Goal: Task Accomplishment & Management: Manage account settings

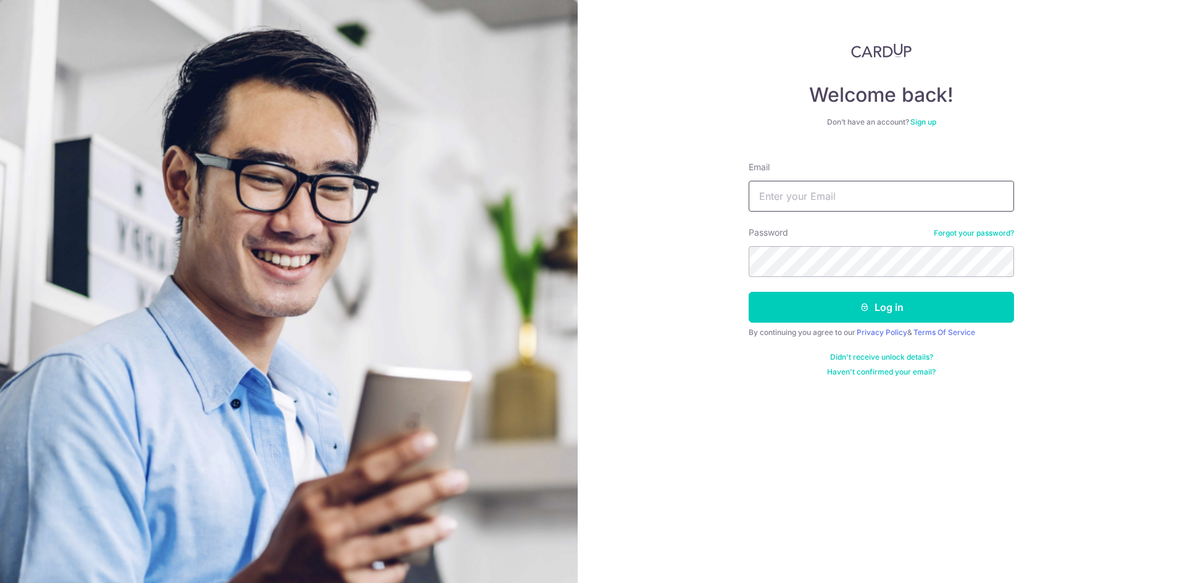
click at [775, 204] on input "Email" at bounding box center [881, 196] width 265 height 31
type input "[EMAIL_ADDRESS][DOMAIN_NAME]"
click at [749, 292] on button "Log in" at bounding box center [881, 307] width 265 height 31
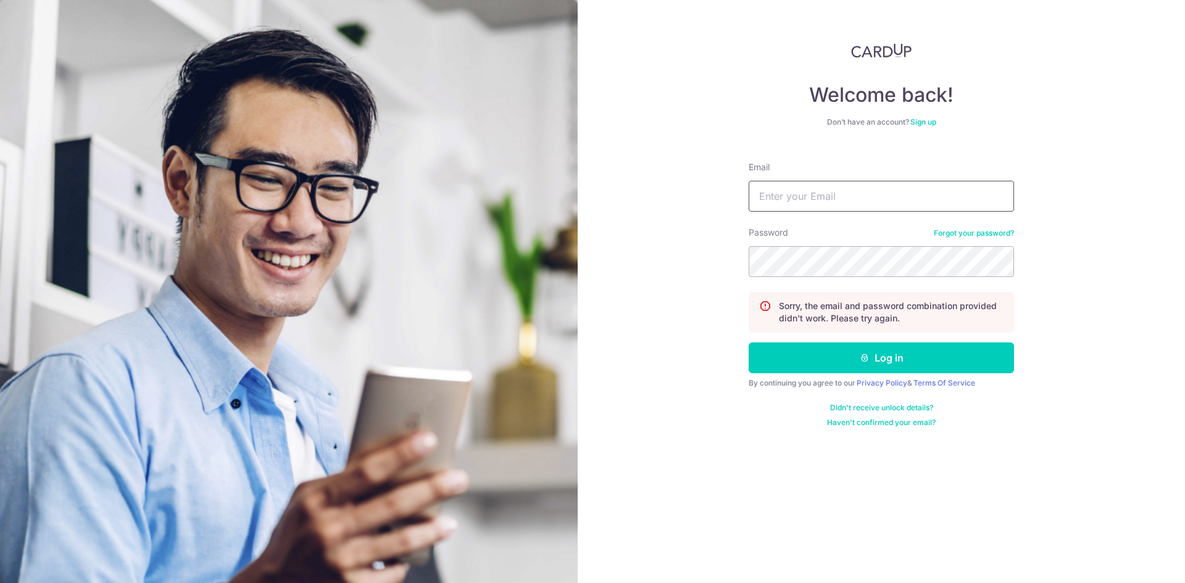
click at [853, 196] on input "Email" at bounding box center [881, 196] width 265 height 31
type input "[EMAIL_ADDRESS][DOMAIN_NAME]"
click at [749, 343] on button "Log in" at bounding box center [881, 358] width 265 height 31
click at [839, 196] on input "Email" at bounding box center [881, 196] width 265 height 31
type input "[EMAIL_ADDRESS][DOMAIN_NAME]"
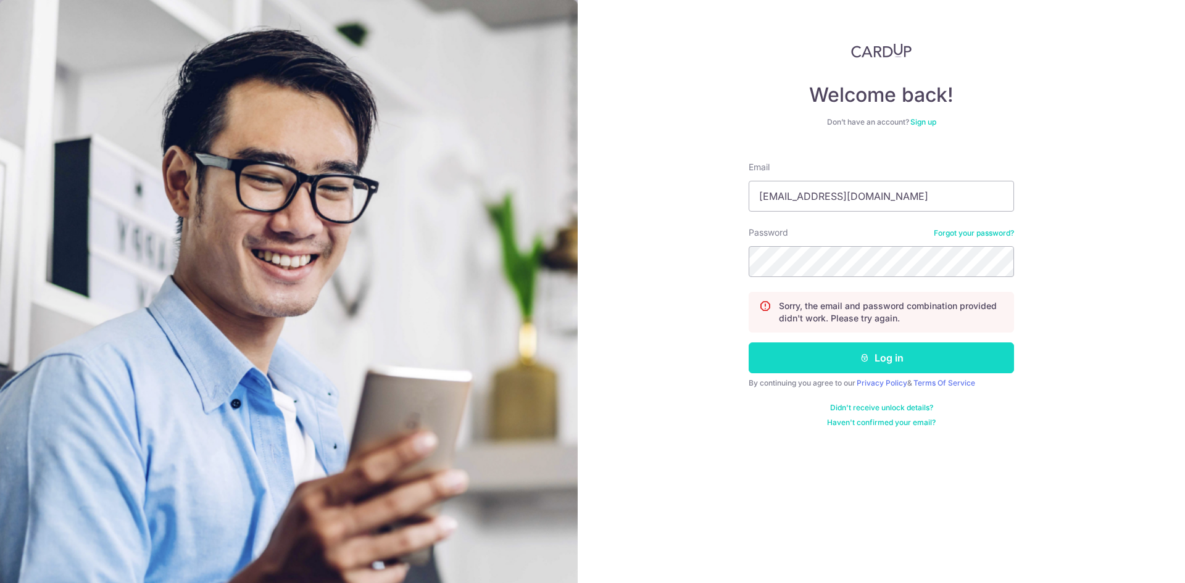
click at [867, 367] on button "Log in" at bounding box center [881, 358] width 265 height 31
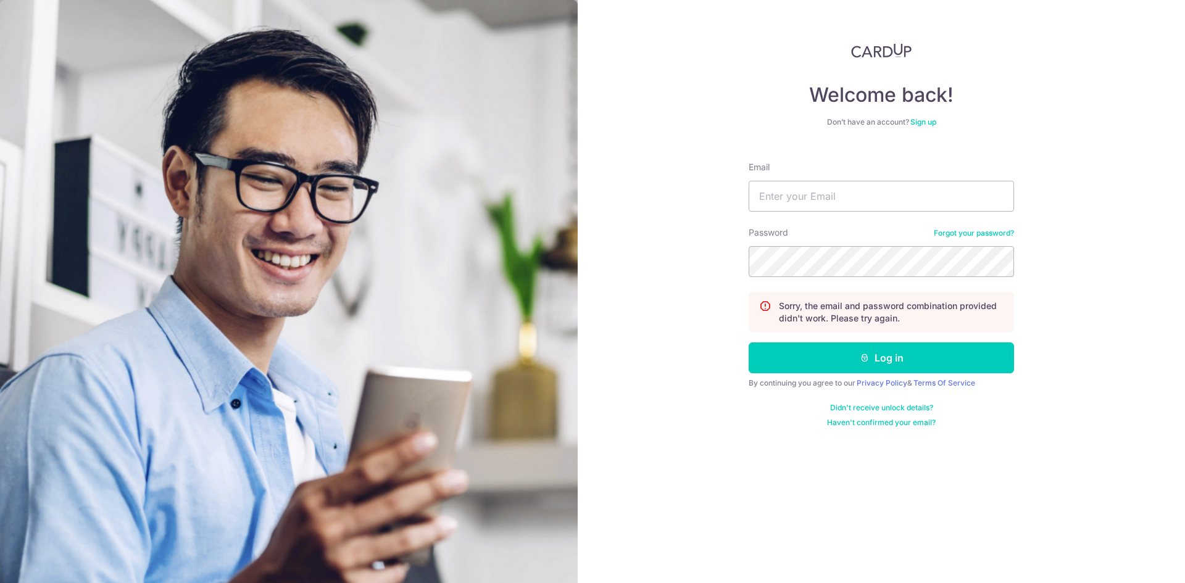
click at [957, 238] on div "Password Forgot your password?" at bounding box center [881, 252] width 265 height 51
click at [959, 235] on link "Forgot your password?" at bounding box center [974, 233] width 80 height 10
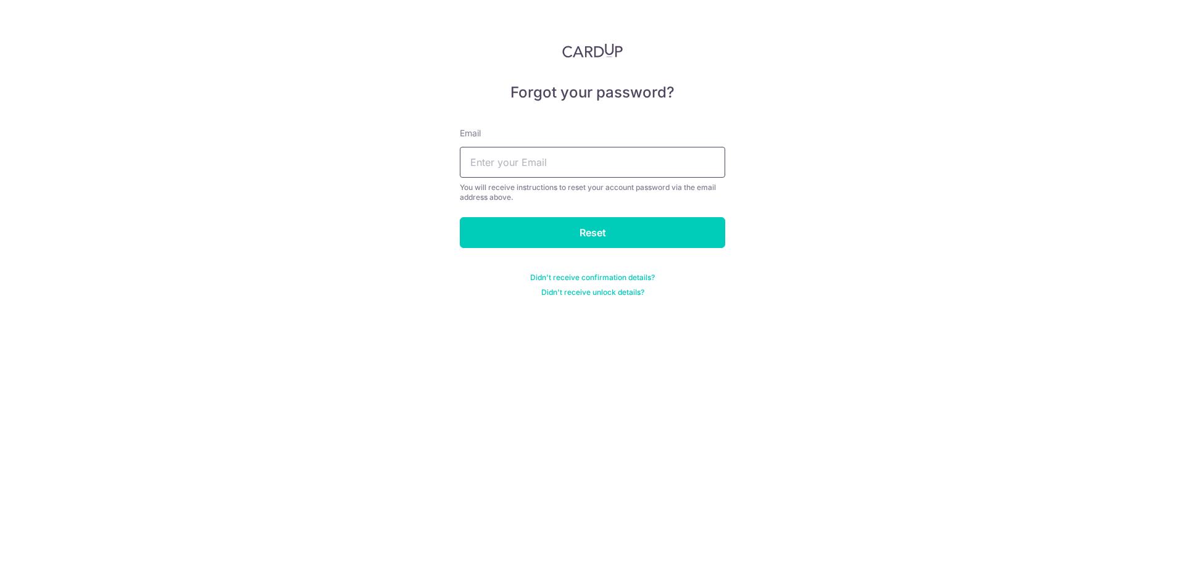
click at [564, 156] on input "text" at bounding box center [592, 162] width 265 height 31
type input "[EMAIL_ADDRESS][DOMAIN_NAME]"
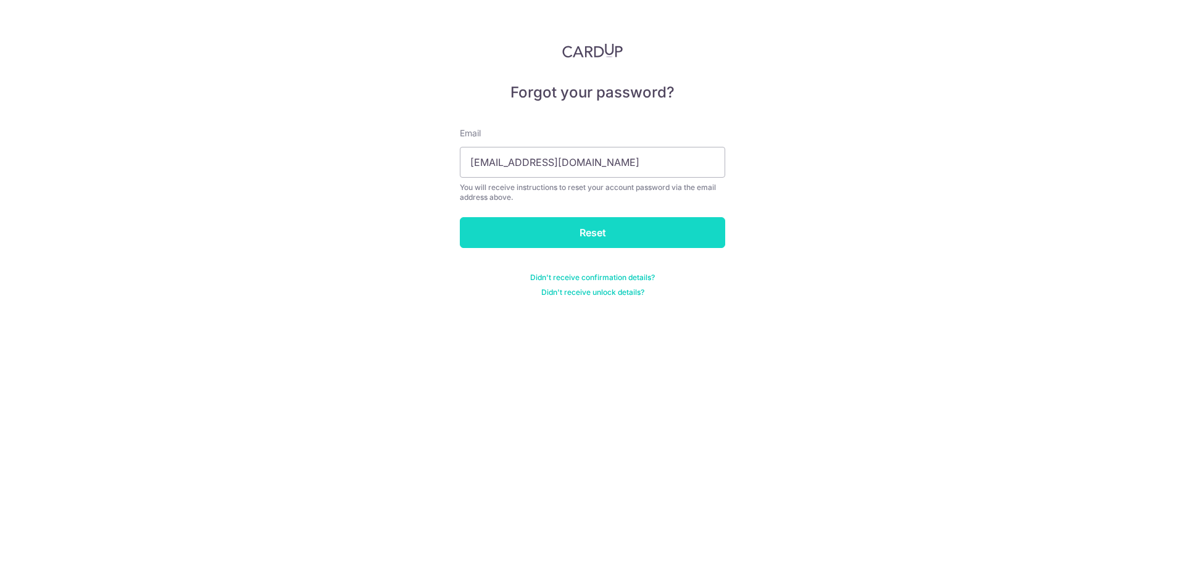
click at [593, 241] on input "Reset" at bounding box center [592, 232] width 265 height 31
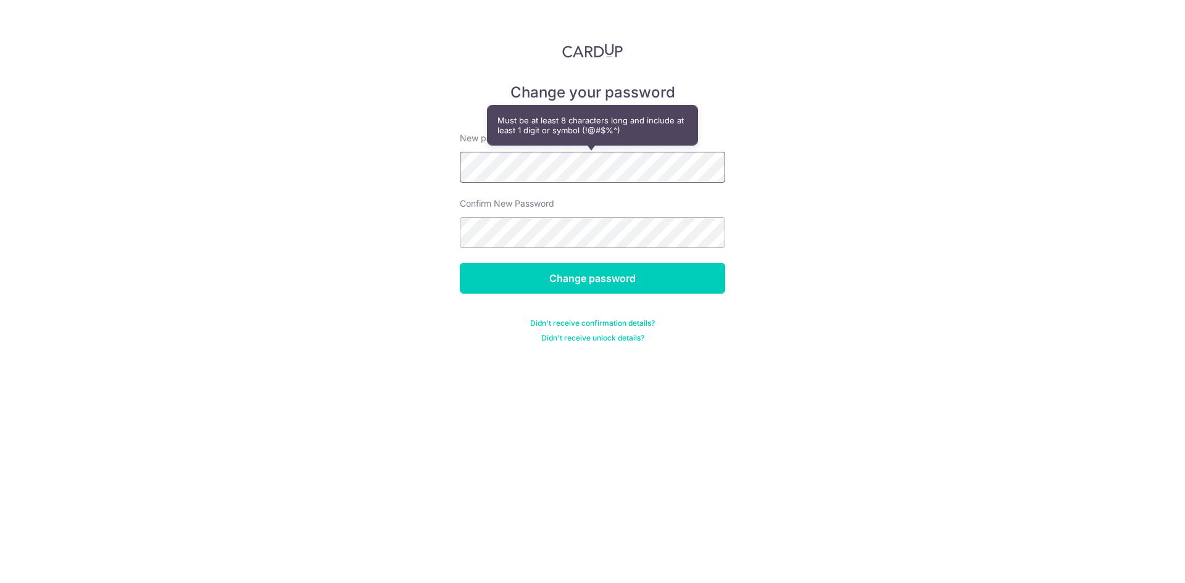
click at [436, 171] on div "Change your password New password Confirm New Password Change password Didn't r…" at bounding box center [592, 291] width 1185 height 583
click at [441, 169] on div "Change your password New password Confirm New Password Change password Didn't r…" at bounding box center [592, 291] width 1185 height 583
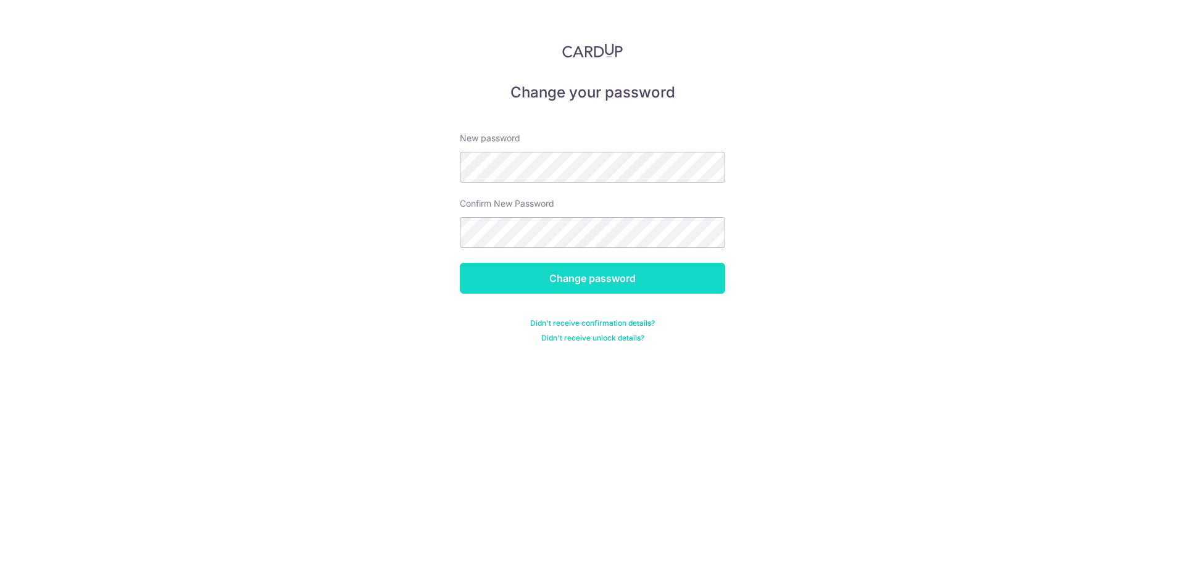
click at [581, 269] on input "Change password" at bounding box center [592, 278] width 265 height 31
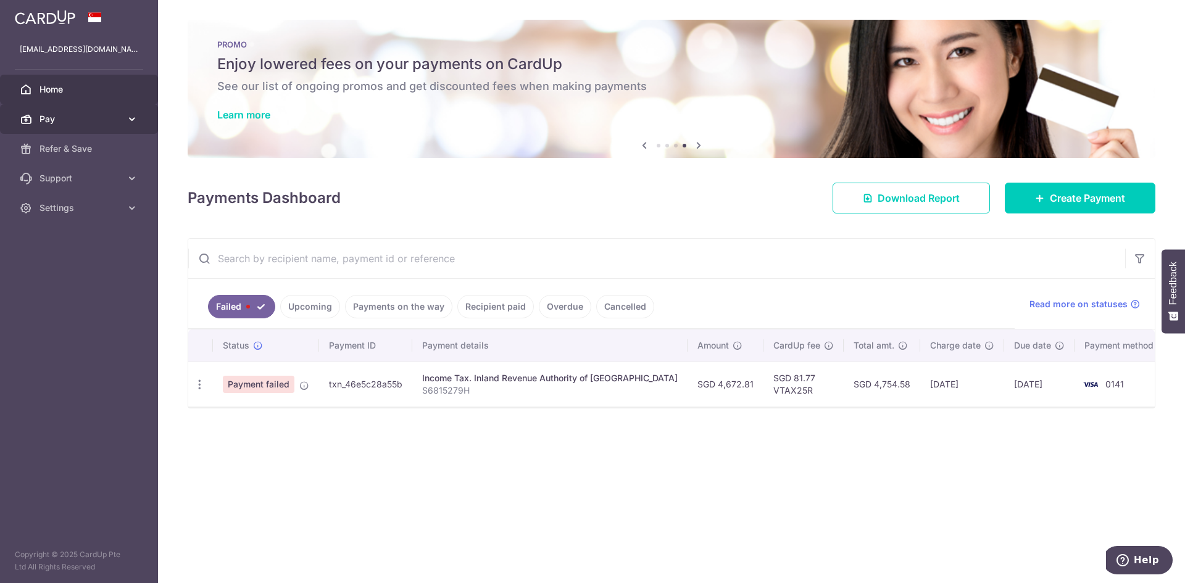
click at [129, 120] on icon at bounding box center [132, 119] width 12 height 12
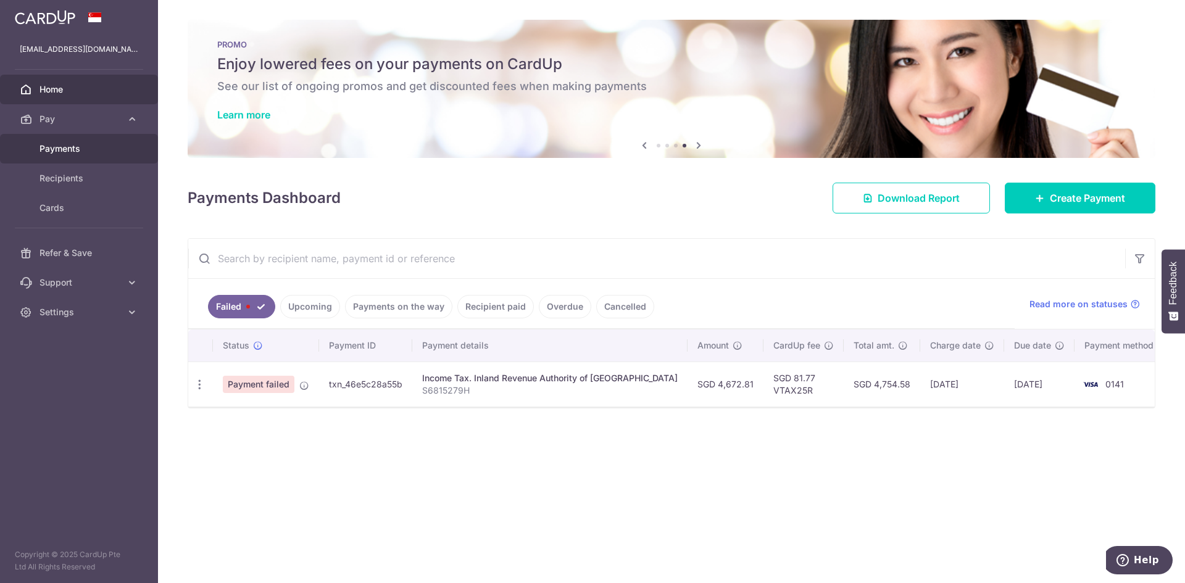
click at [62, 151] on span "Payments" at bounding box center [80, 149] width 81 height 12
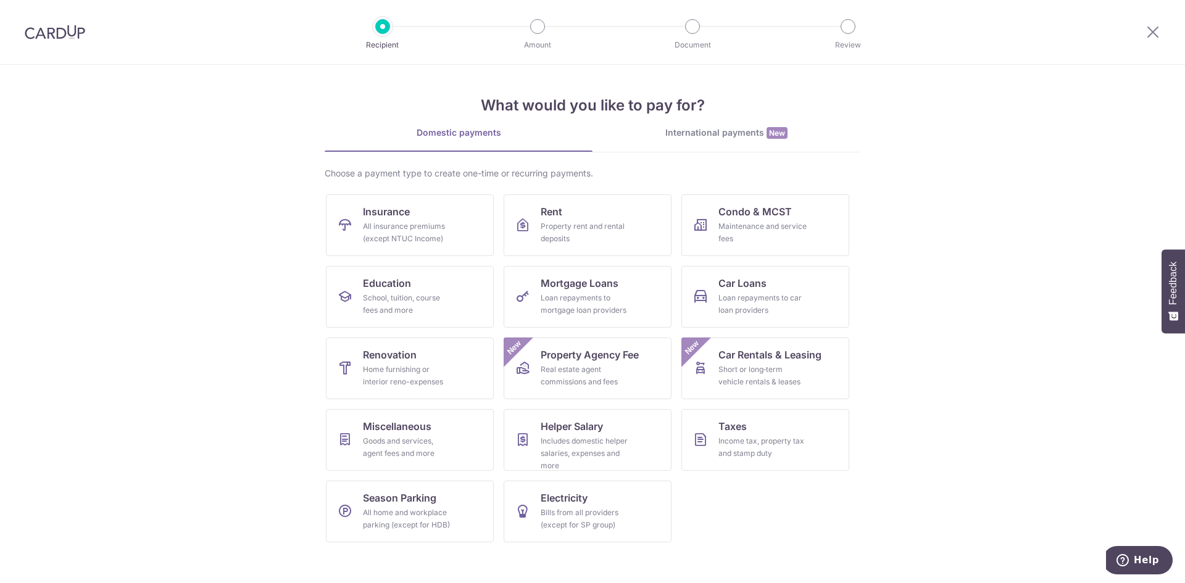
click at [81, 38] on img at bounding box center [55, 32] width 60 height 15
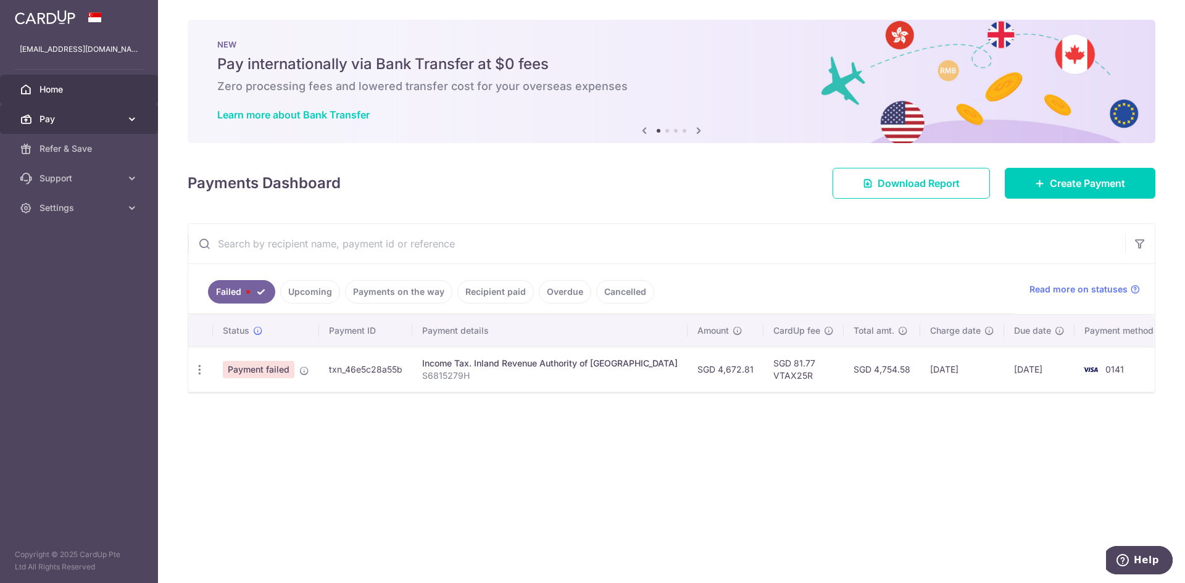
click at [64, 128] on link "Pay" at bounding box center [79, 119] width 158 height 30
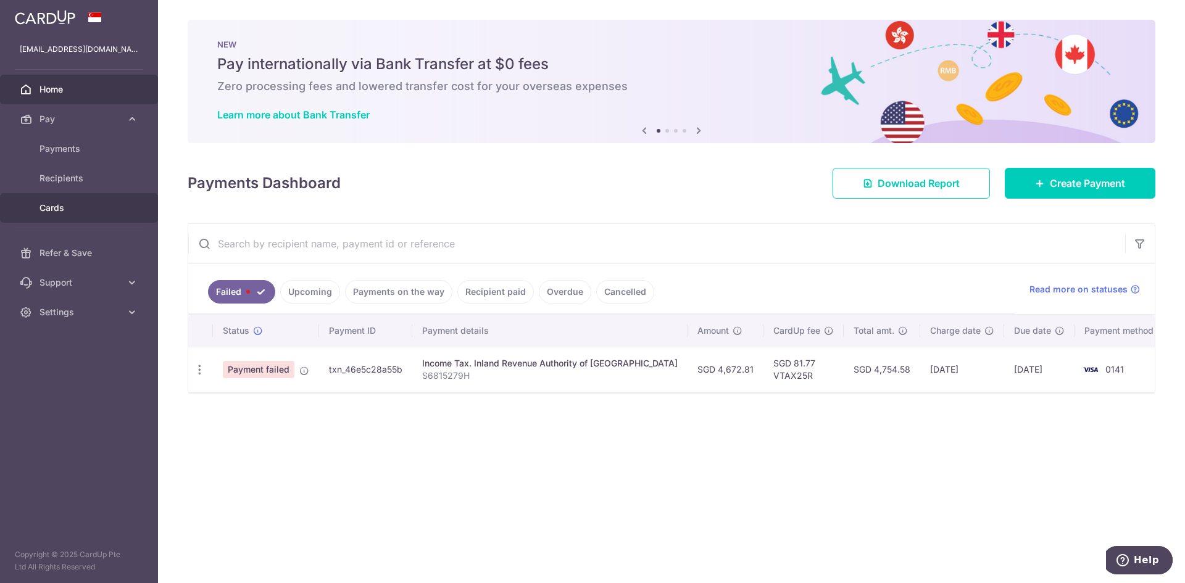
click at [77, 208] on span "Cards" at bounding box center [80, 208] width 81 height 12
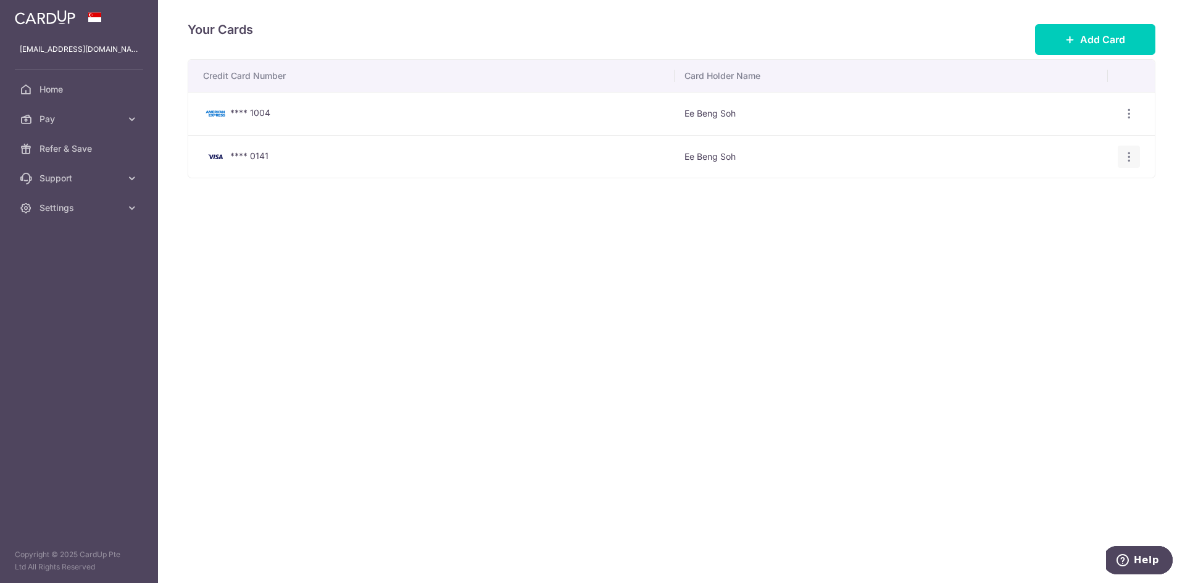
click at [1130, 151] on icon "button" at bounding box center [1129, 157] width 13 height 13
click at [1082, 188] on span "View/Edit" at bounding box center [1088, 190] width 84 height 15
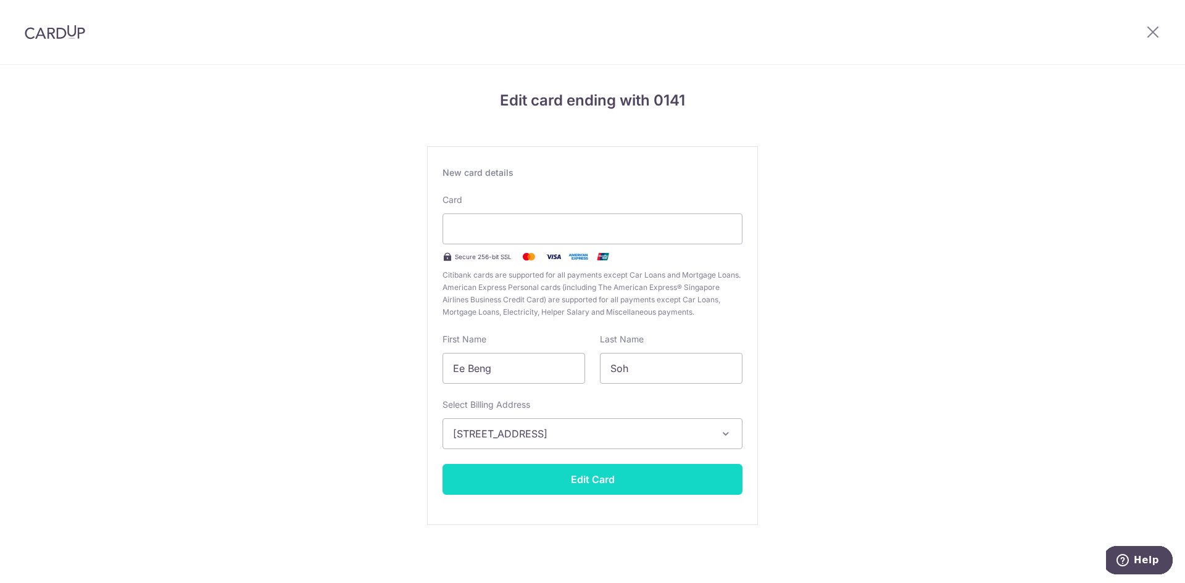
click at [597, 477] on button "Edit Card" at bounding box center [593, 479] width 300 height 31
click at [602, 480] on button "Edit Card" at bounding box center [593, 479] width 300 height 31
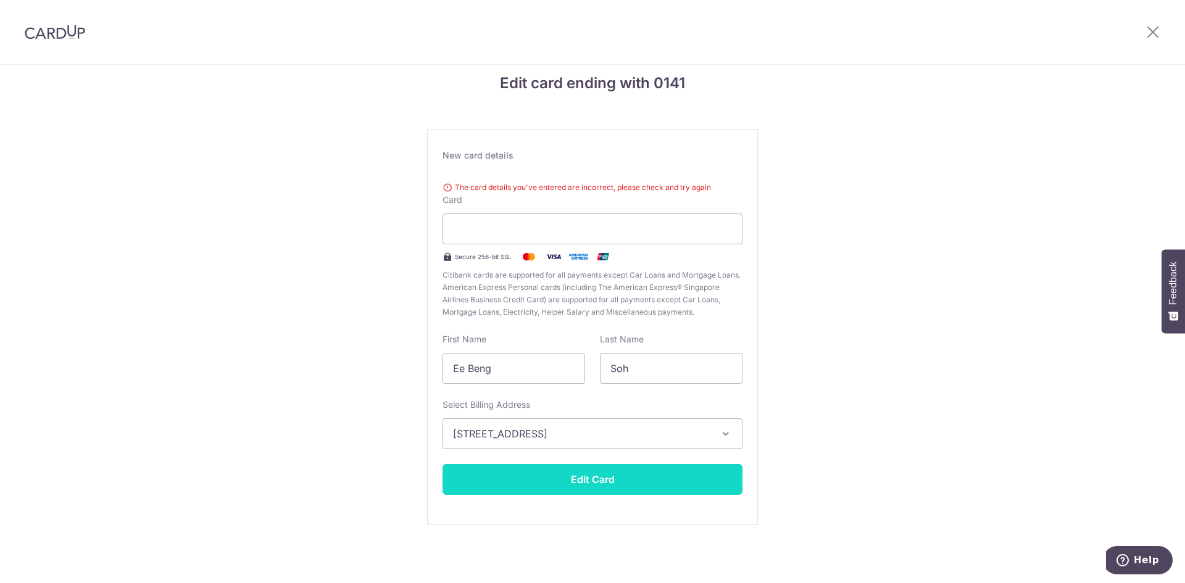
click at [552, 482] on button "Edit Card" at bounding box center [593, 479] width 300 height 31
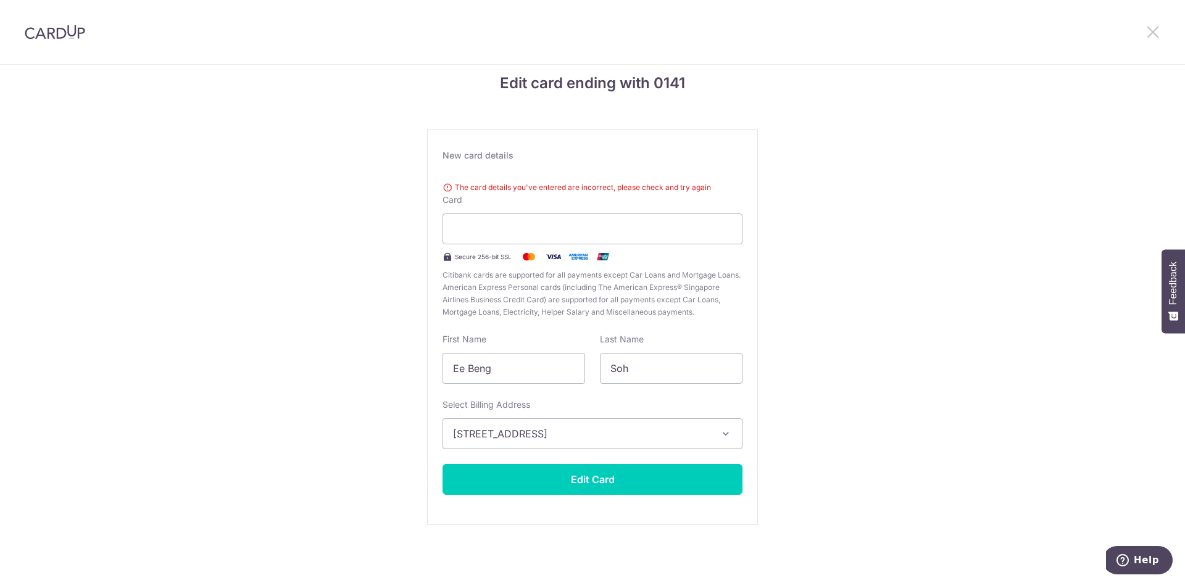
click at [1155, 27] on icon at bounding box center [1153, 31] width 15 height 15
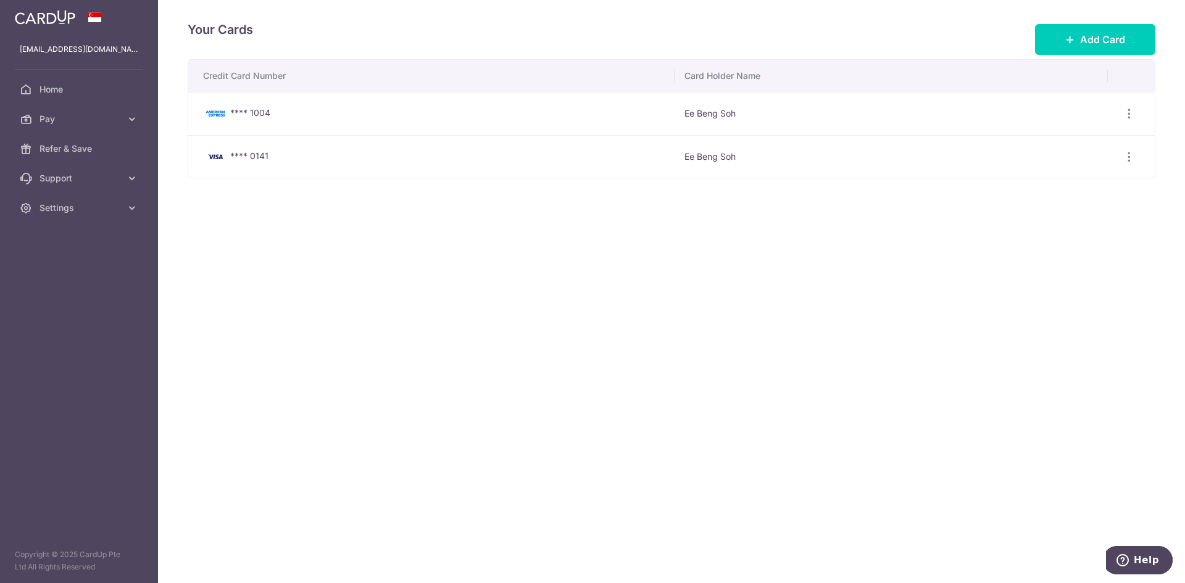
click at [864, 153] on td "Ee Beng Soh" at bounding box center [891, 156] width 433 height 43
click at [1109, 31] on button "Add Card" at bounding box center [1095, 39] width 120 height 31
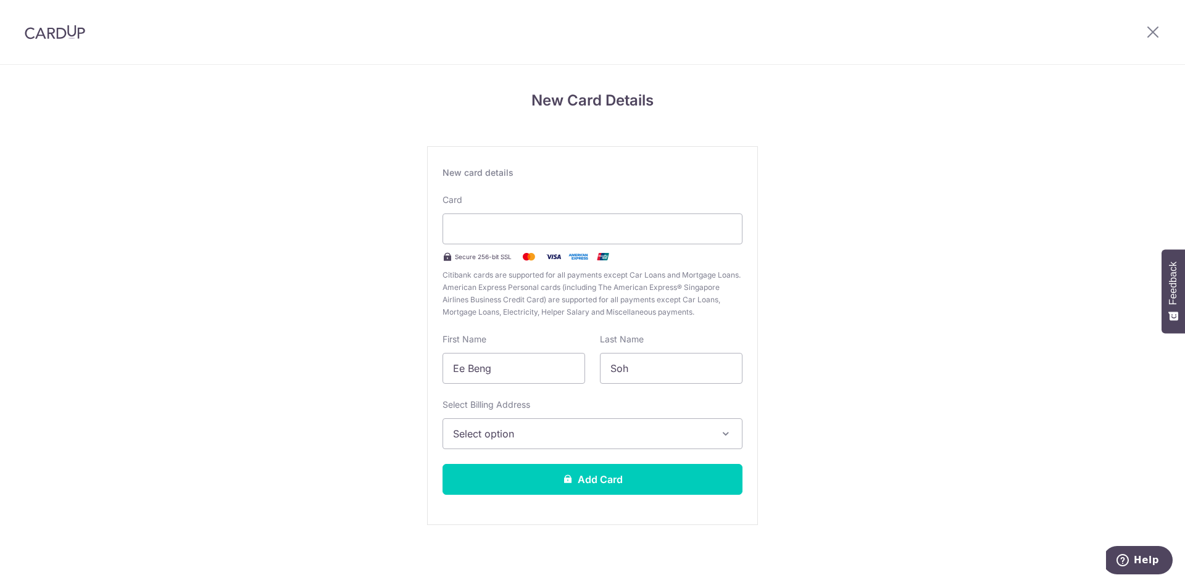
click at [527, 431] on span "Select option" at bounding box center [581, 434] width 257 height 15
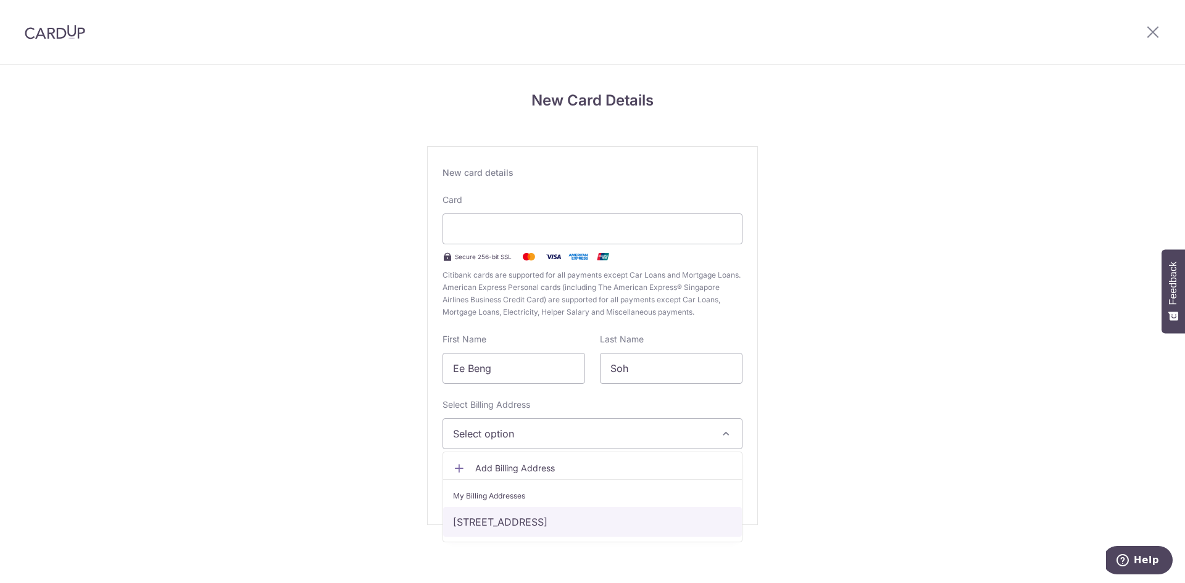
click at [535, 527] on link "[STREET_ADDRESS]" at bounding box center [592, 522] width 299 height 30
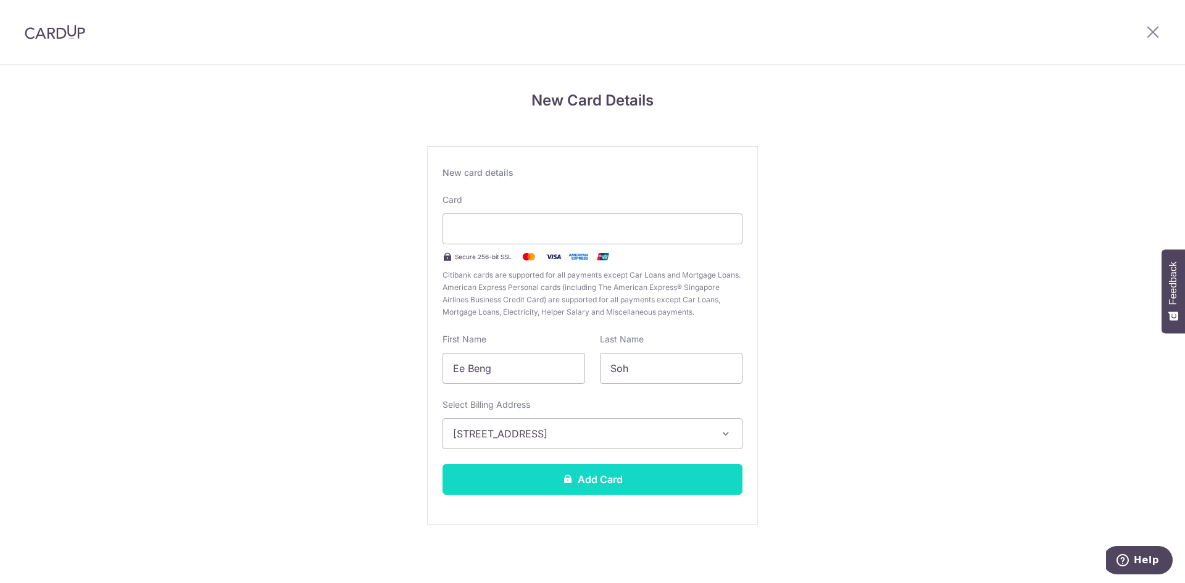
click at [560, 483] on button "Add Card" at bounding box center [593, 479] width 300 height 31
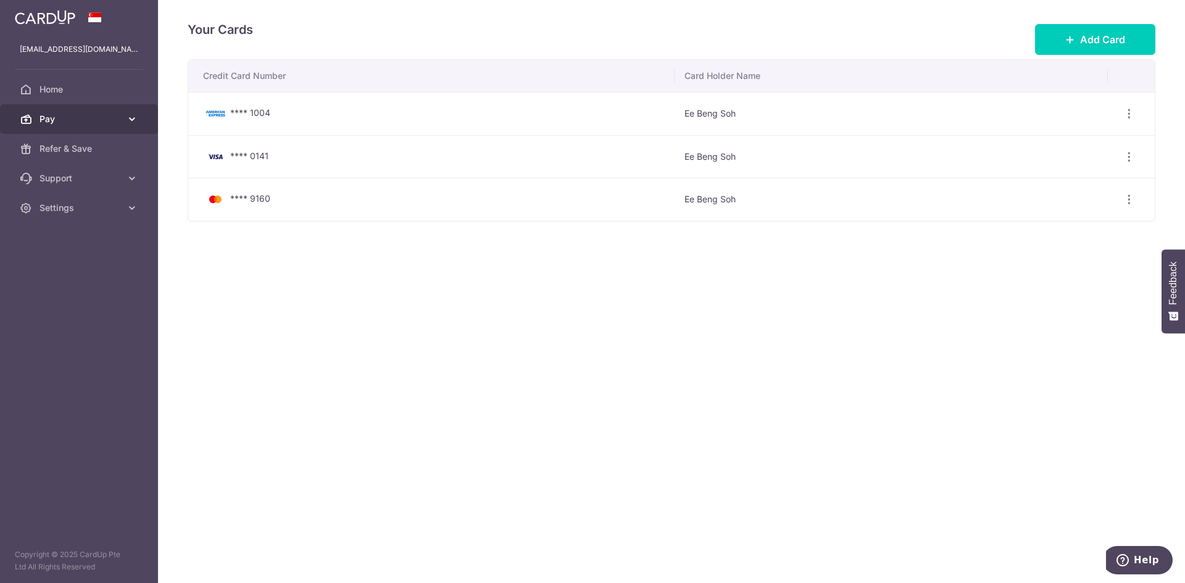
click at [79, 119] on span "Pay" at bounding box center [80, 119] width 81 height 12
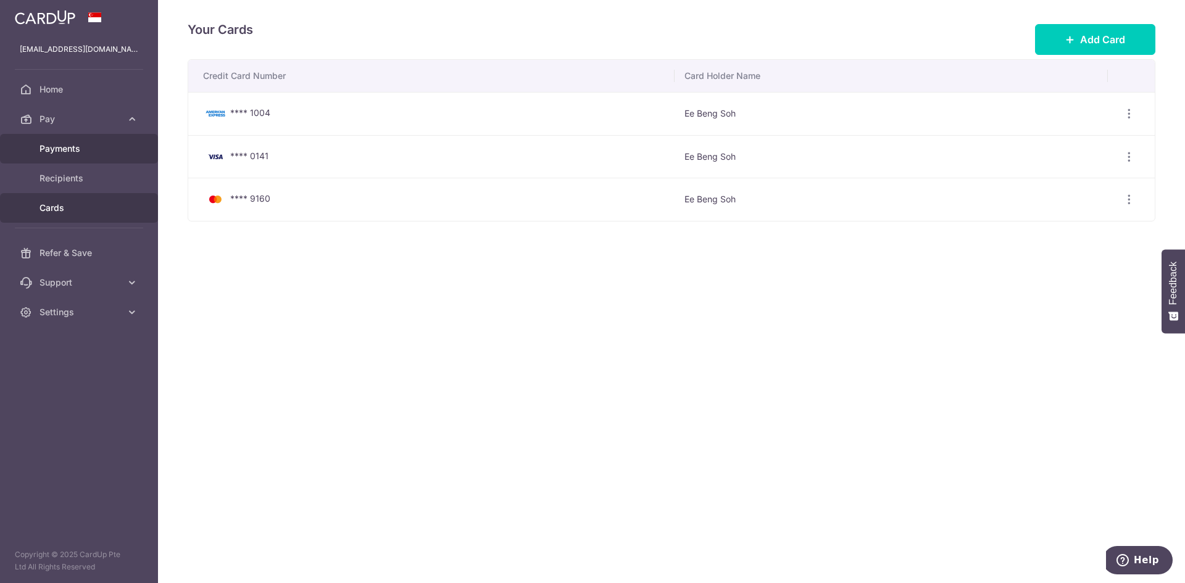
click at [72, 152] on span "Payments" at bounding box center [80, 149] width 81 height 12
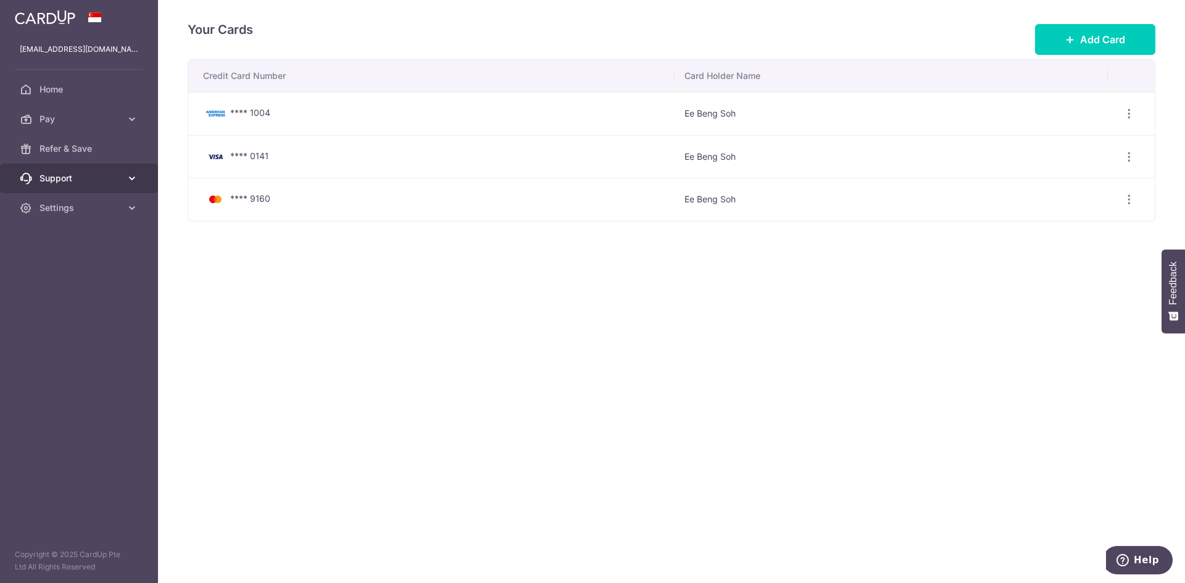
click at [94, 189] on link "Support" at bounding box center [79, 179] width 158 height 30
click at [97, 213] on span "Settings" at bounding box center [80, 208] width 81 height 12
click at [85, 230] on link "Account" at bounding box center [79, 238] width 158 height 30
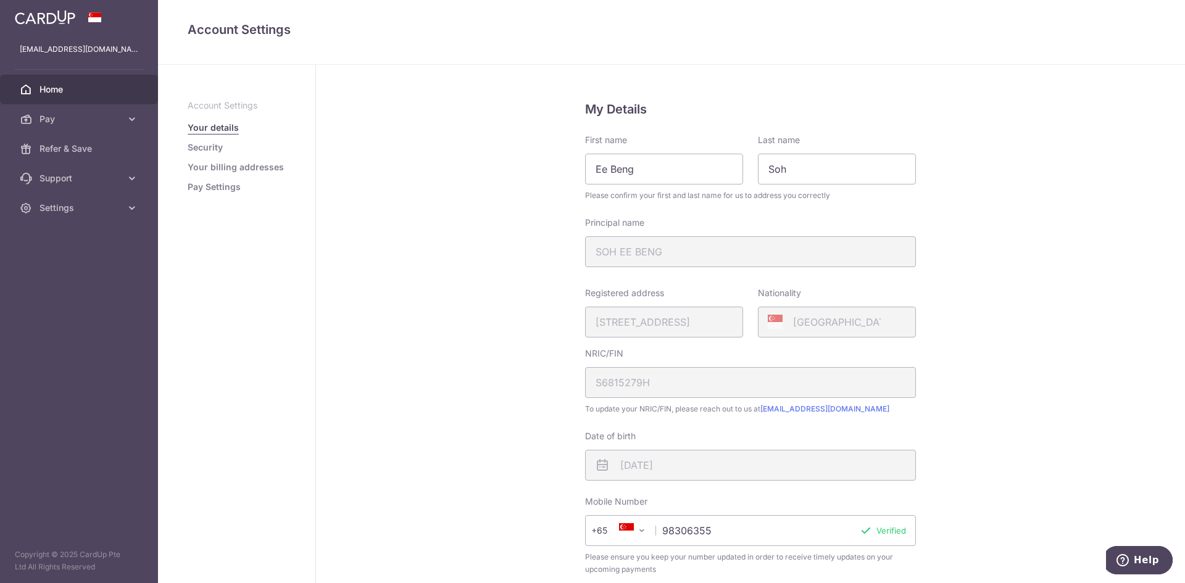
click at [48, 85] on span "Home" at bounding box center [80, 89] width 81 height 12
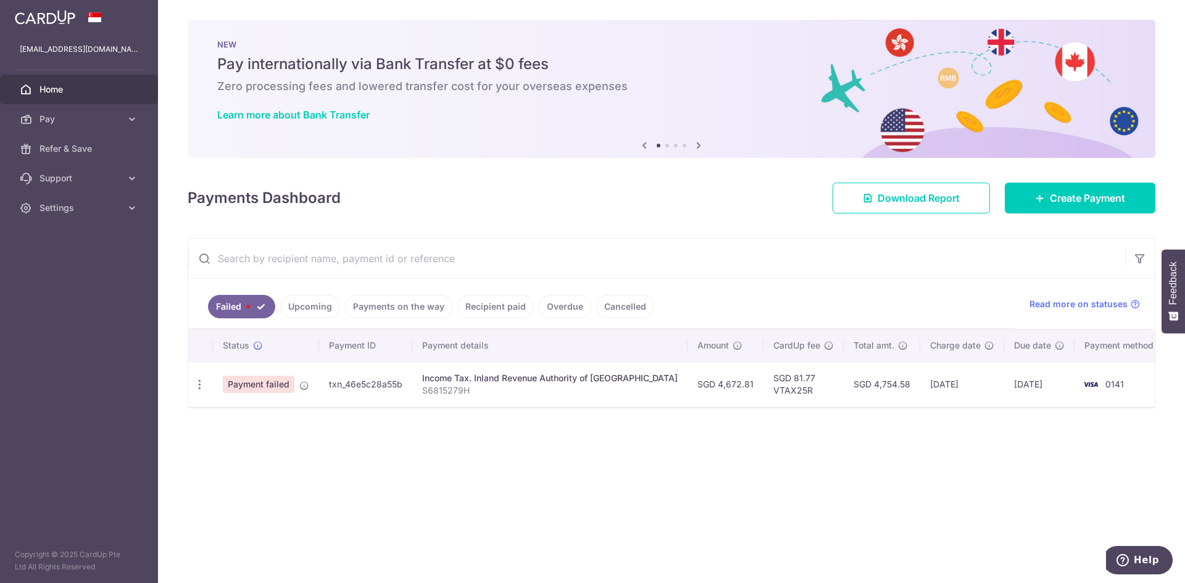
click at [323, 302] on link "Upcoming" at bounding box center [310, 306] width 60 height 23
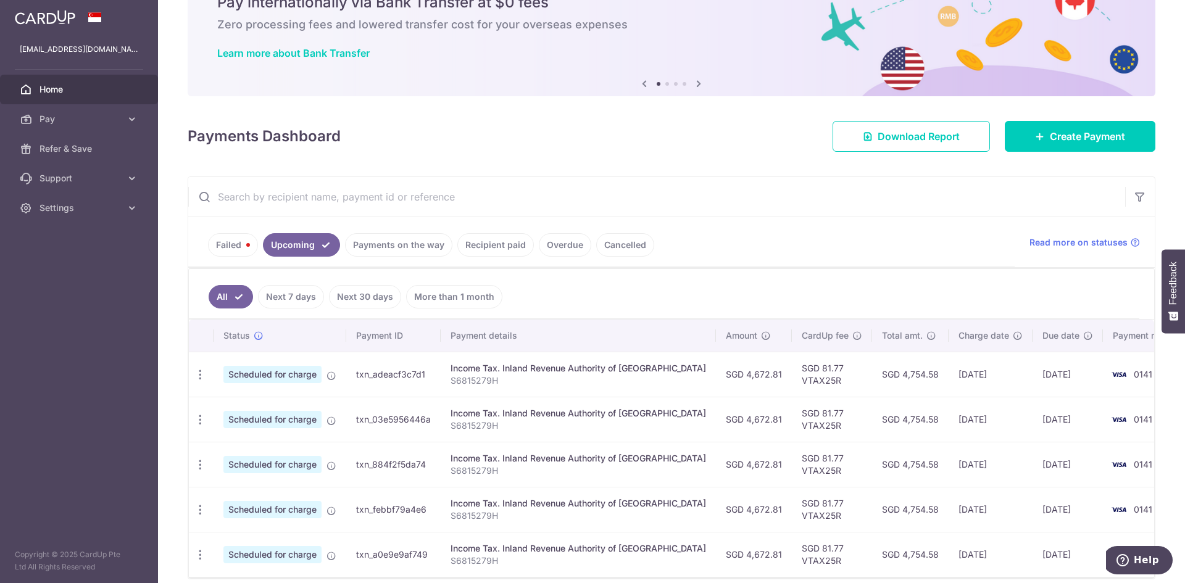
scroll to position [116, 0]
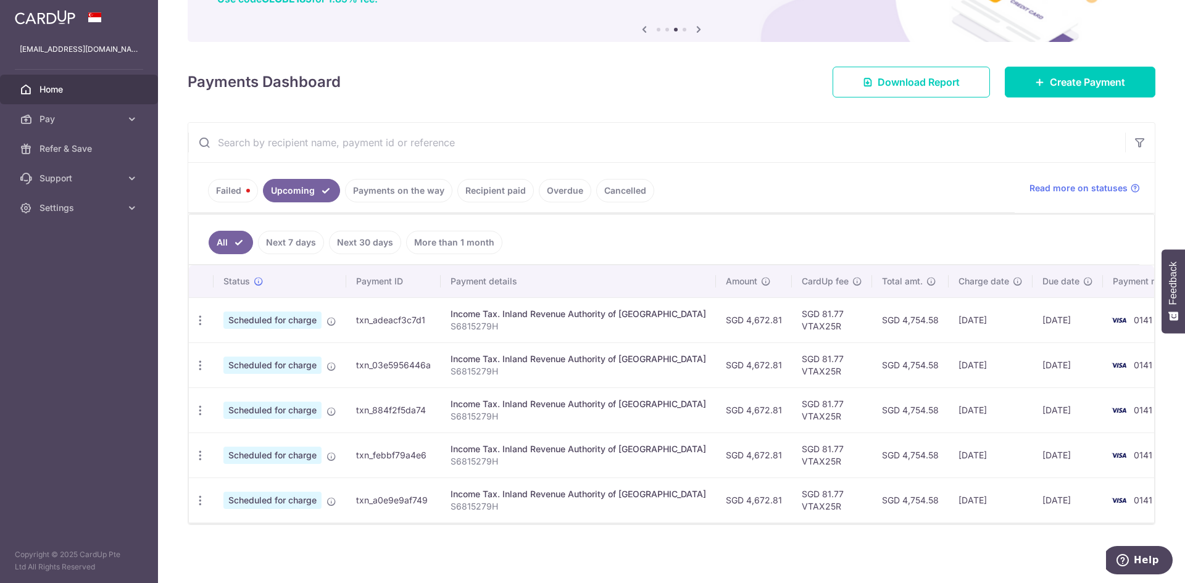
click at [240, 190] on link "Failed" at bounding box center [233, 190] width 50 height 23
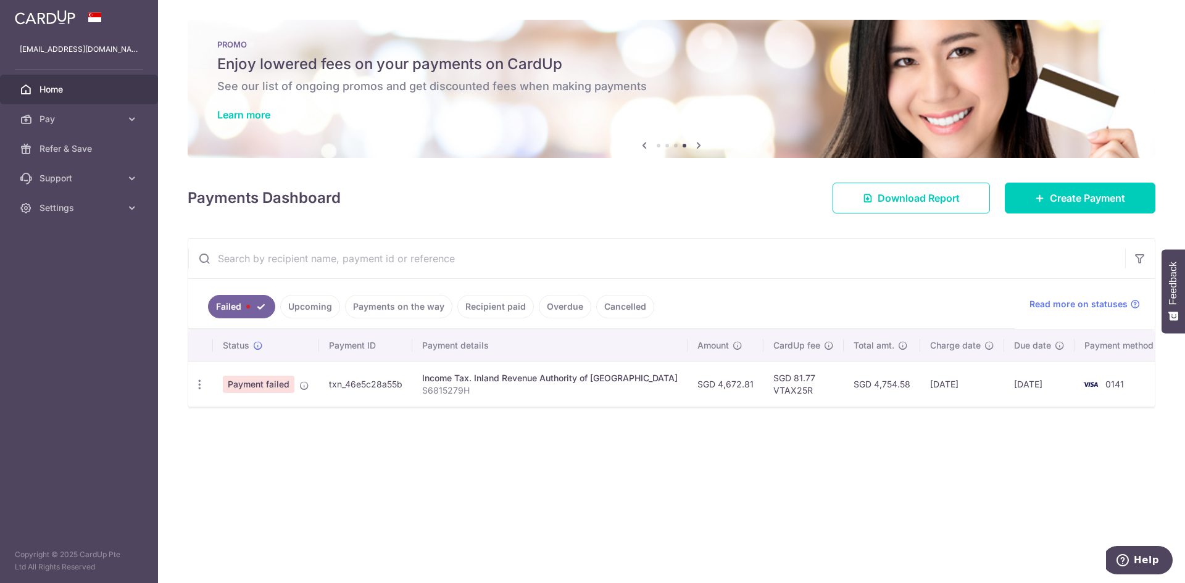
click at [328, 309] on link "Upcoming" at bounding box center [310, 306] width 60 height 23
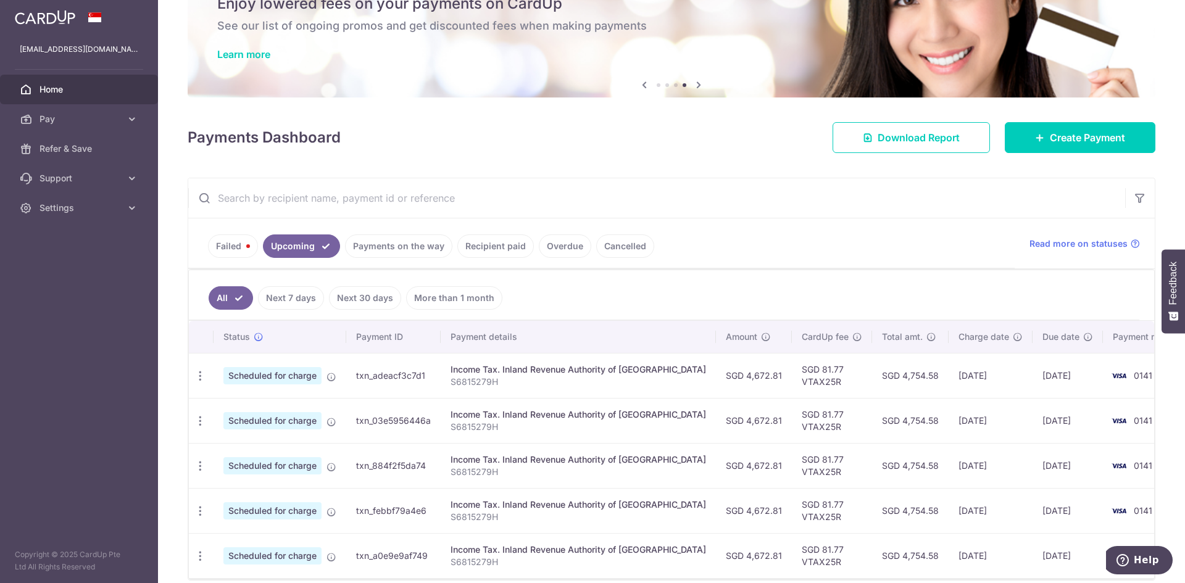
scroll to position [116, 0]
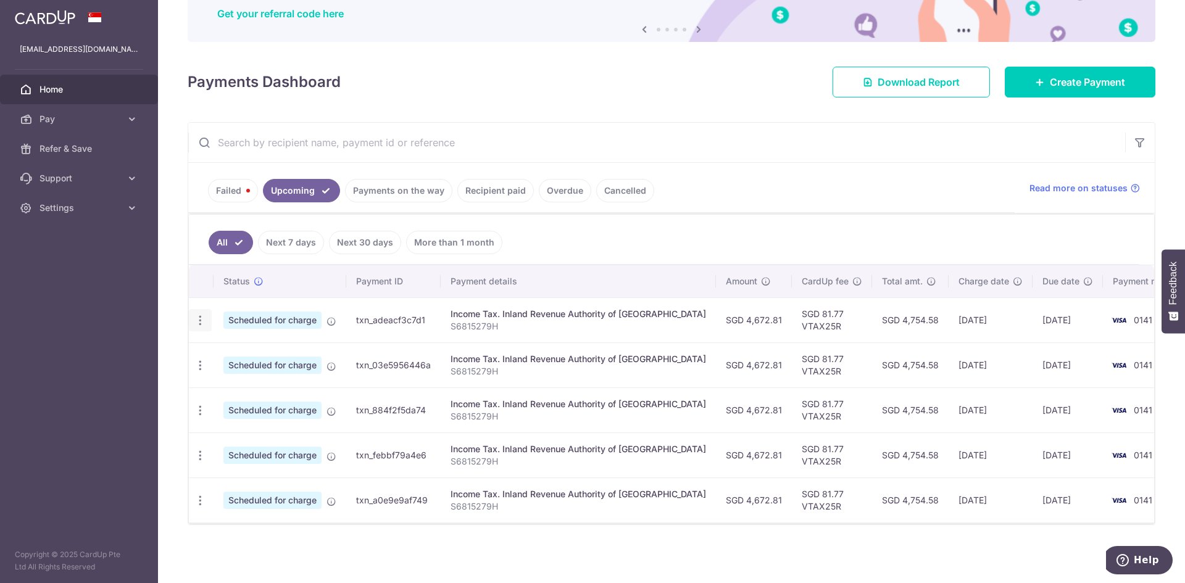
click at [201, 325] on icon "button" at bounding box center [200, 320] width 13 height 13
click at [290, 290] on th "Status" at bounding box center [280, 281] width 133 height 32
click at [195, 319] on icon "button" at bounding box center [200, 320] width 13 height 13
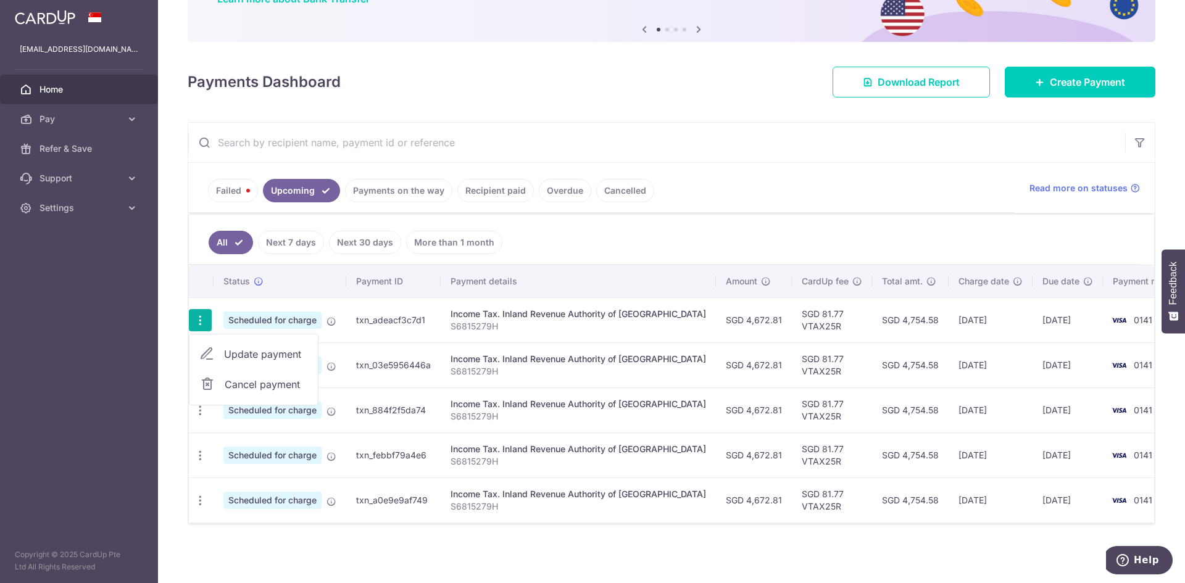
click at [236, 193] on link "Failed" at bounding box center [233, 190] width 50 height 23
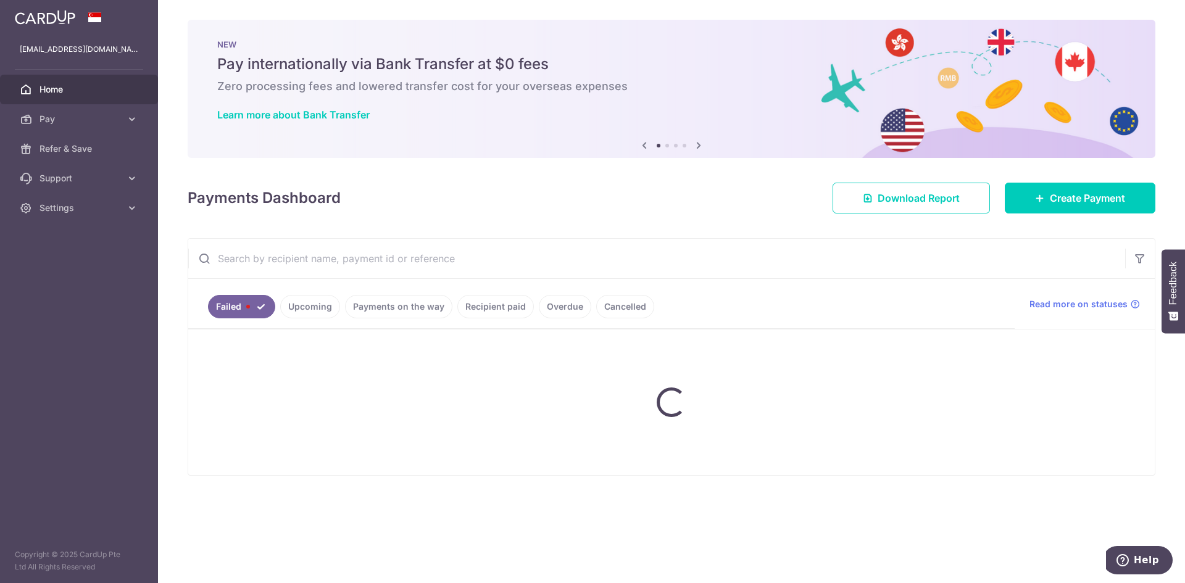
scroll to position [0, 0]
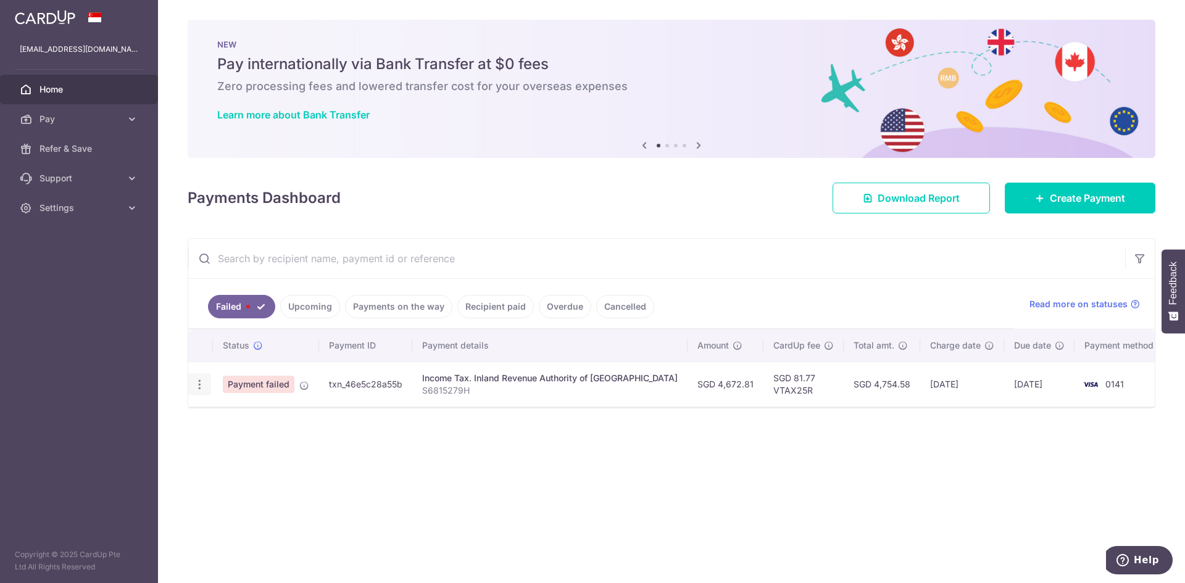
click at [198, 385] on icon "button" at bounding box center [199, 384] width 13 height 13
click at [254, 416] on span "Update payment" at bounding box center [265, 418] width 84 height 15
radio input "true"
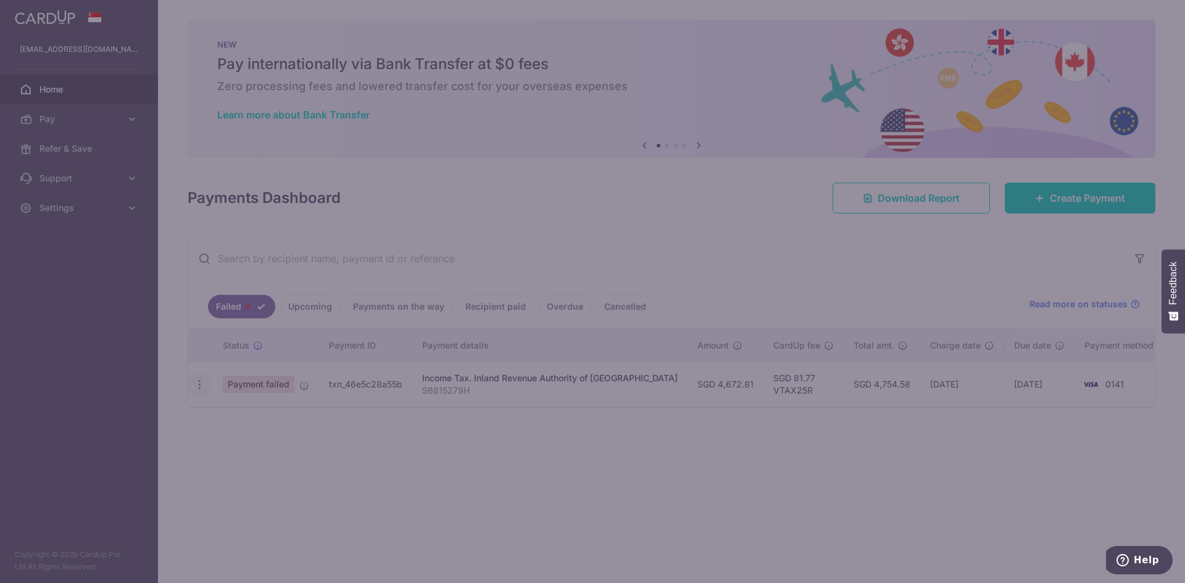
type input "4,672.81"
type input "S6815279H"
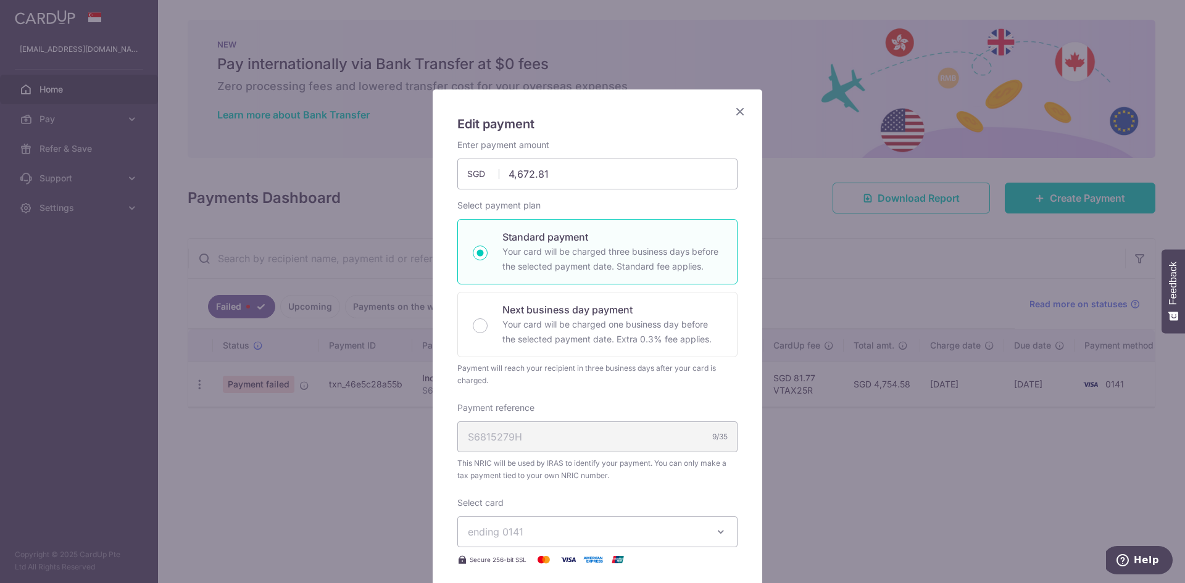
scroll to position [62, 0]
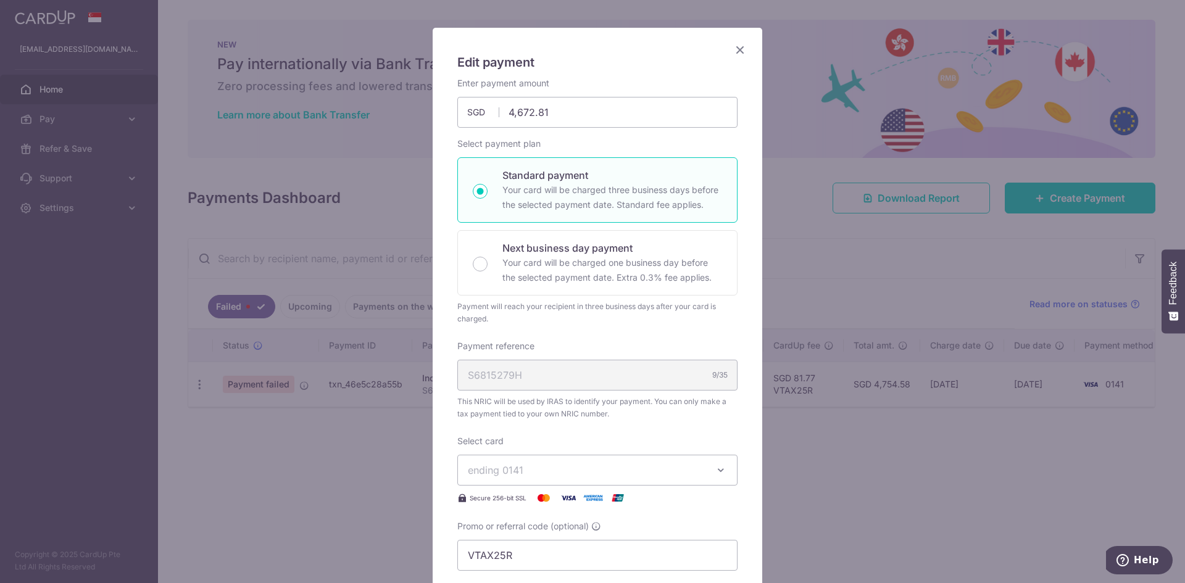
click at [593, 465] on span "ending 0141" at bounding box center [586, 470] width 237 height 15
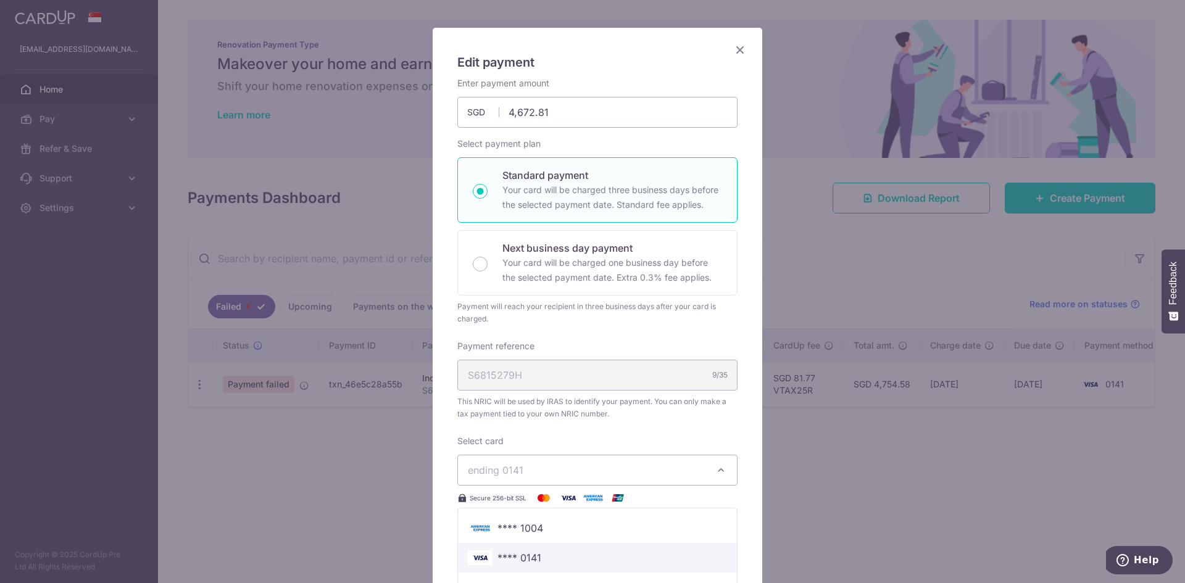
scroll to position [123, 0]
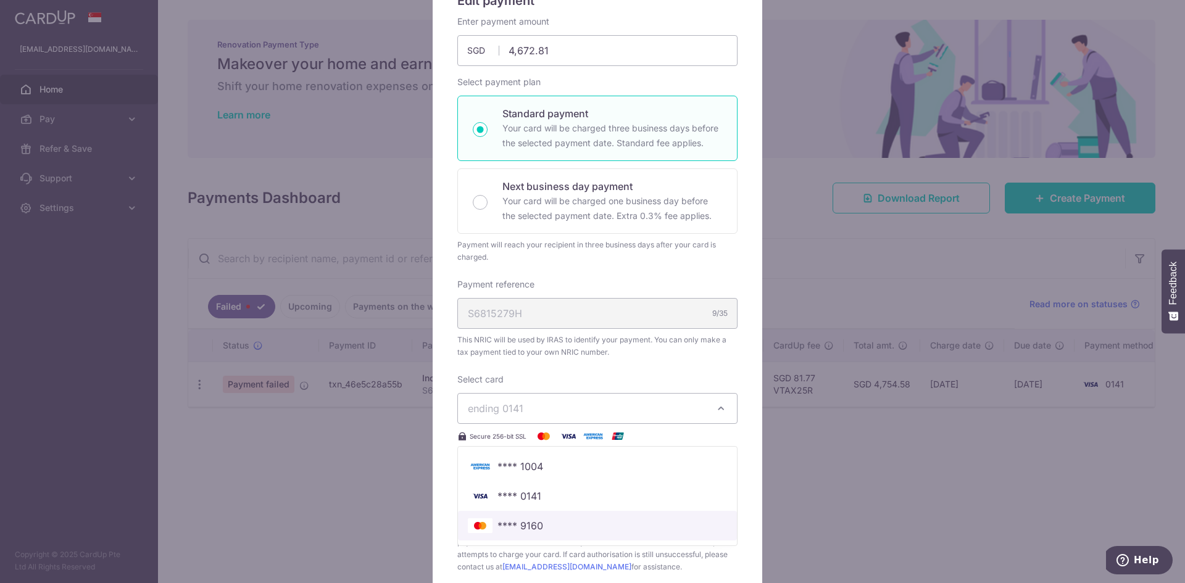
click at [552, 521] on span "**** 9160" at bounding box center [597, 526] width 259 height 15
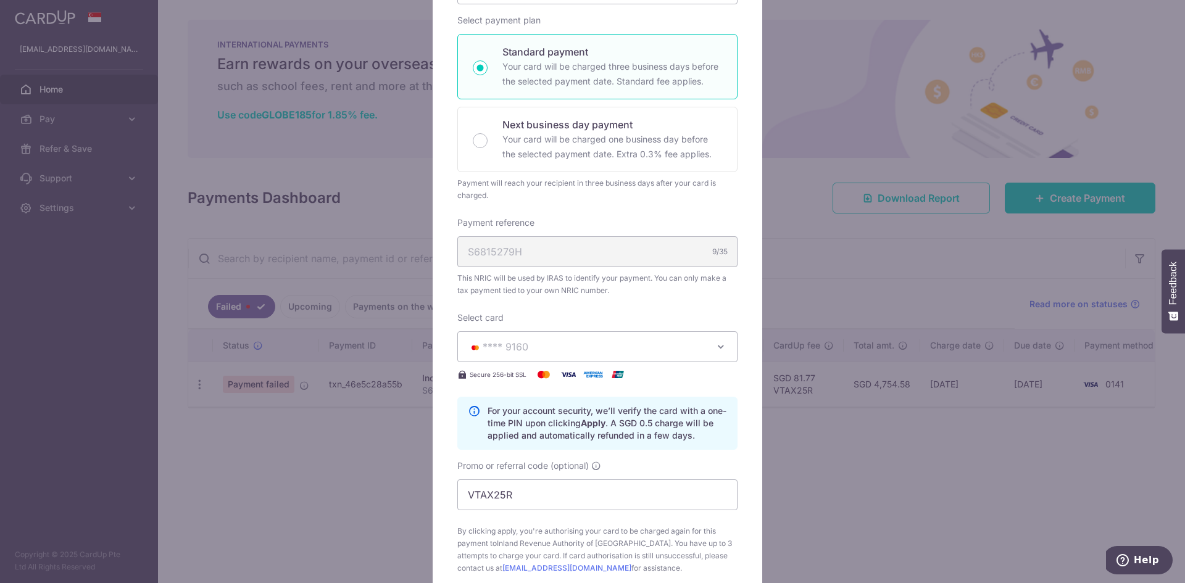
scroll to position [309, 0]
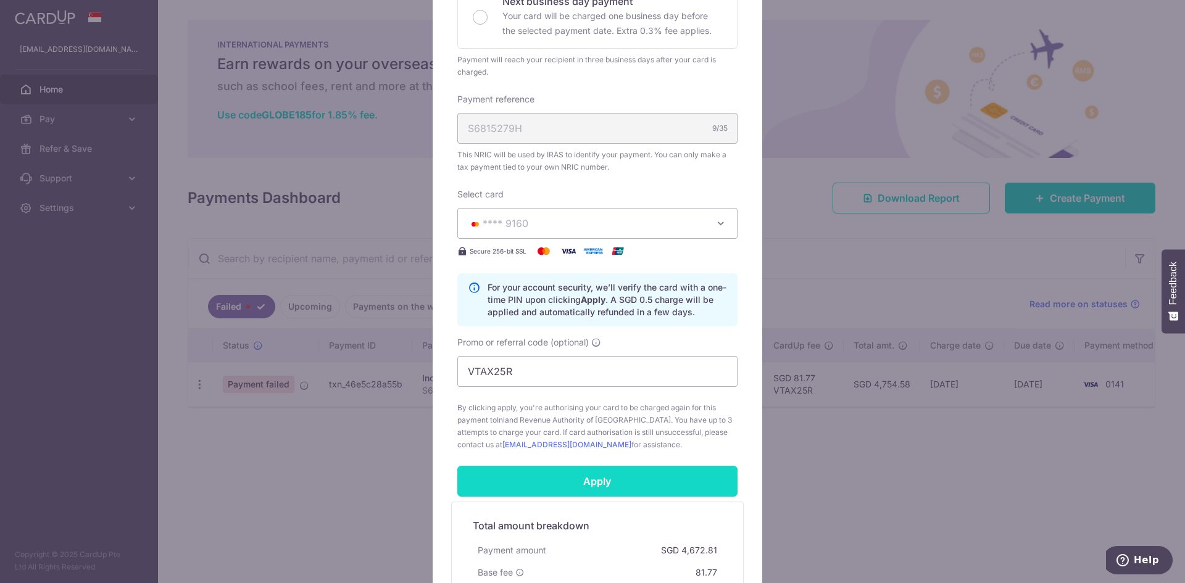
click at [601, 486] on input "Apply" at bounding box center [597, 481] width 280 height 31
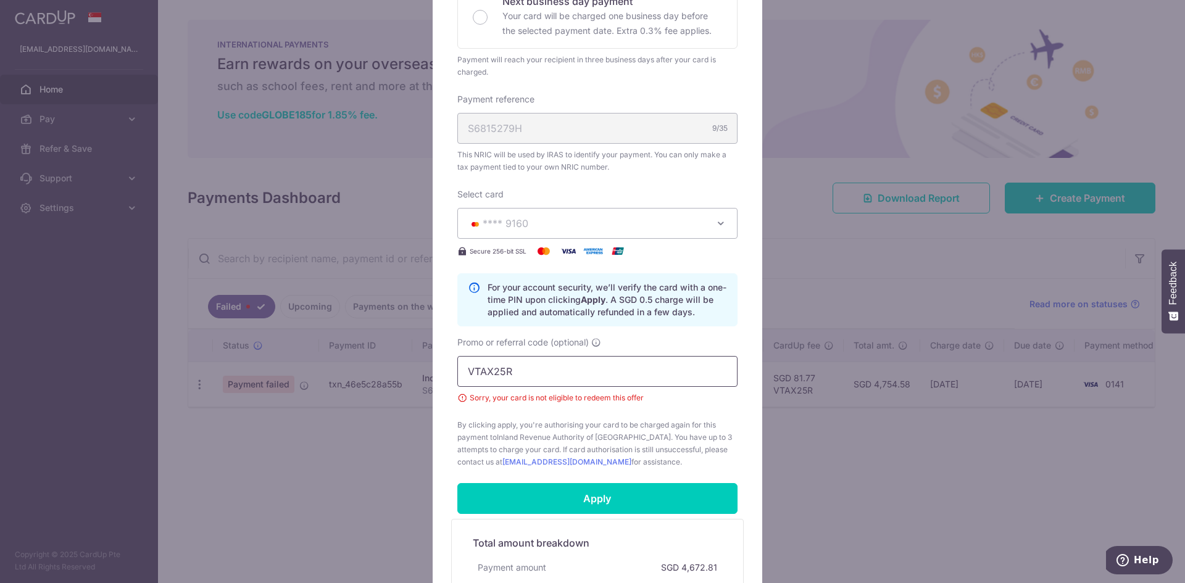
drag, startPoint x: 627, startPoint y: 377, endPoint x: 396, endPoint y: 381, distance: 230.3
click at [396, 381] on div "Edit payment By clicking apply, you will make changes to all payments to Inland…" at bounding box center [592, 291] width 1185 height 583
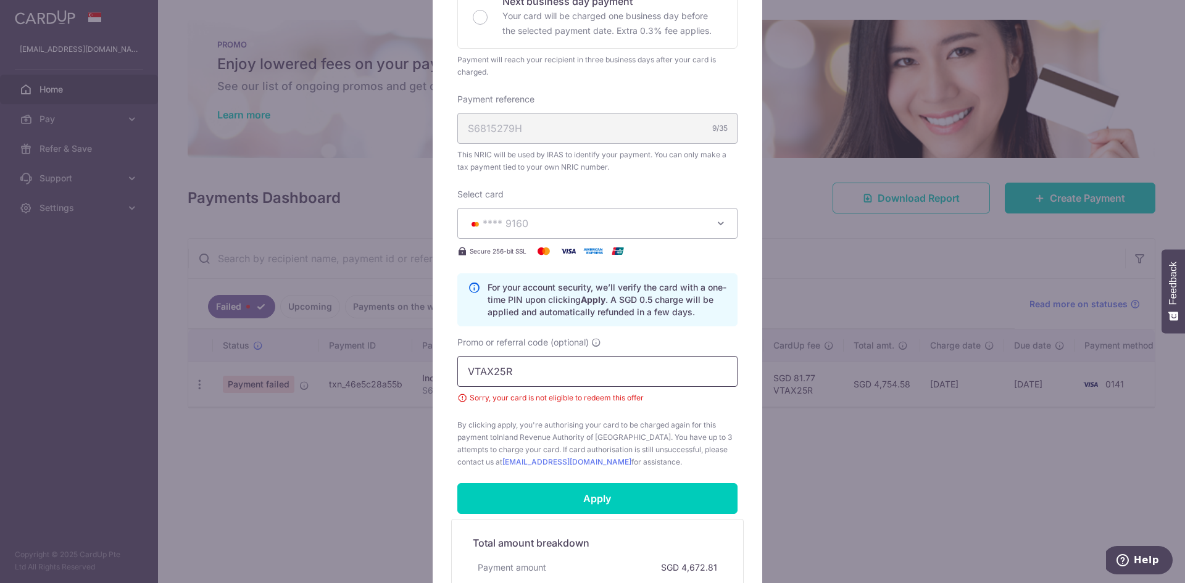
paste input "MCTAX25N"
click at [589, 508] on input "Apply" at bounding box center [597, 498] width 280 height 31
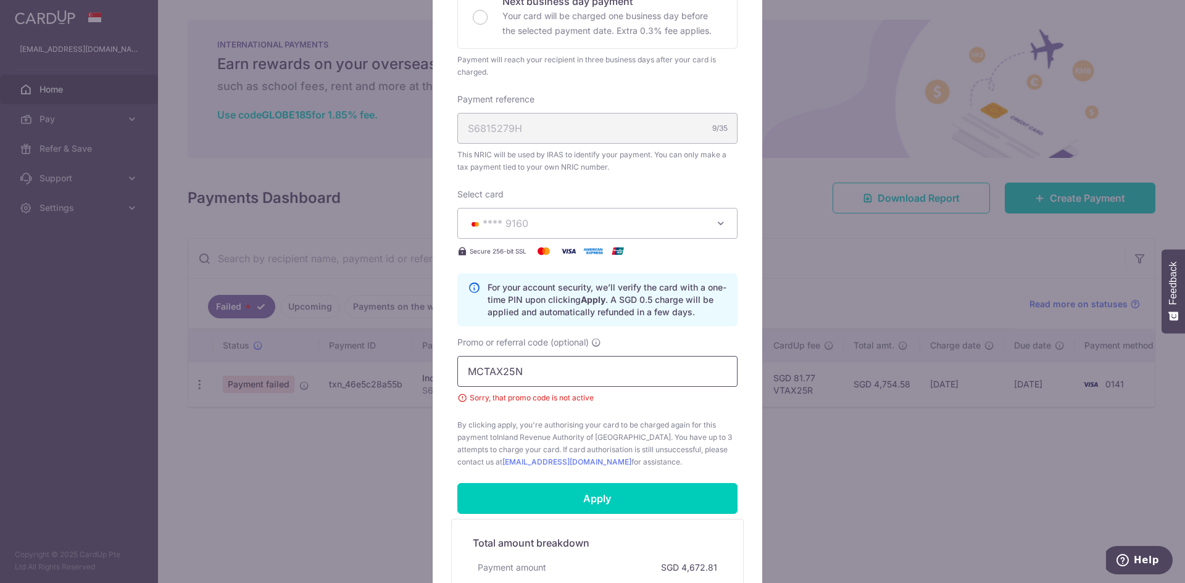
click at [544, 359] on input "MCTAX25N" at bounding box center [597, 371] width 280 height 31
type input "MCTAX25"
click at [562, 490] on input "Apply" at bounding box center [597, 498] width 280 height 31
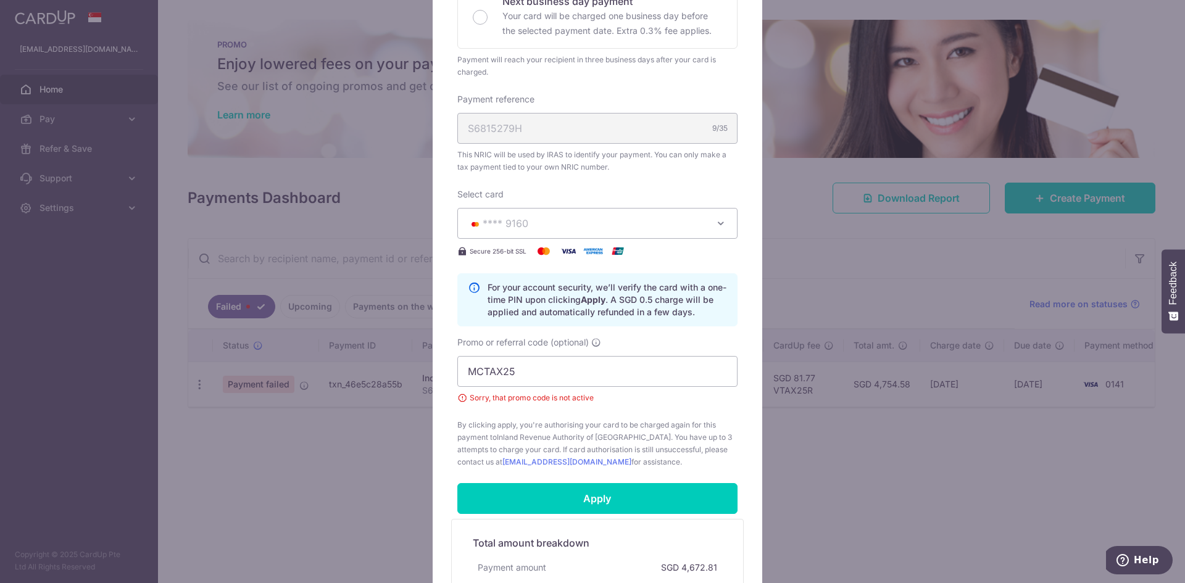
click at [824, 154] on div "Edit payment By clicking apply, you will make changes to all payments to Inland…" at bounding box center [592, 291] width 1185 height 583
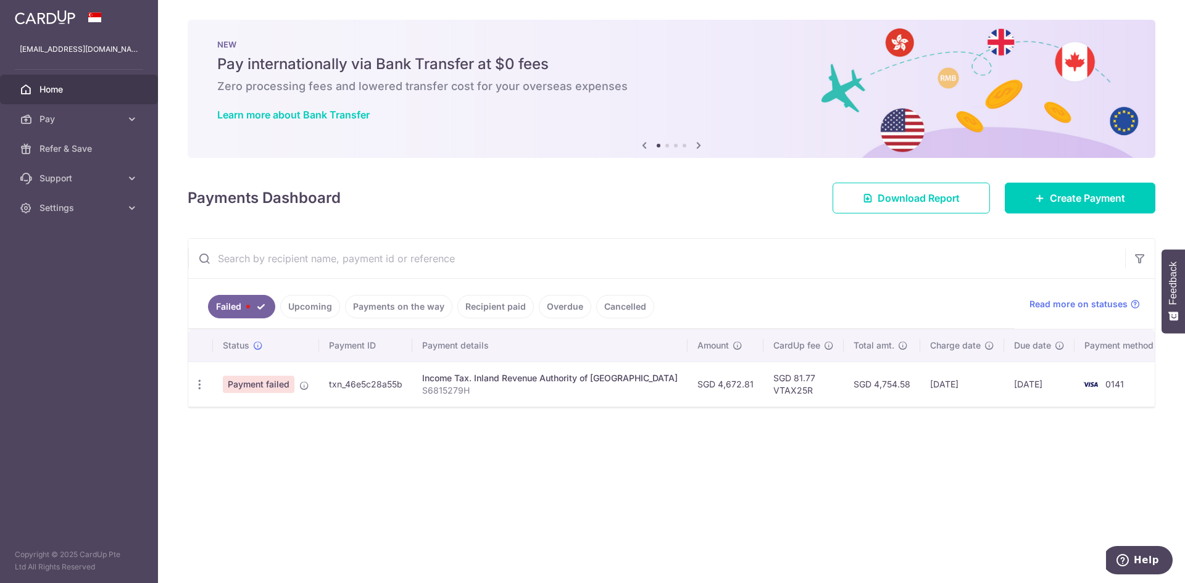
click at [201, 375] on div "Update payment" at bounding box center [199, 384] width 23 height 23
click at [201, 386] on icon "button" at bounding box center [199, 384] width 13 height 13
drag, startPoint x: 806, startPoint y: 468, endPoint x: 778, endPoint y: 433, distance: 44.8
click at [806, 468] on div "× Pause Schedule Pause all future payments in this series Pause just this one p…" at bounding box center [671, 291] width 1027 height 583
click at [331, 305] on link "Upcoming" at bounding box center [310, 306] width 60 height 23
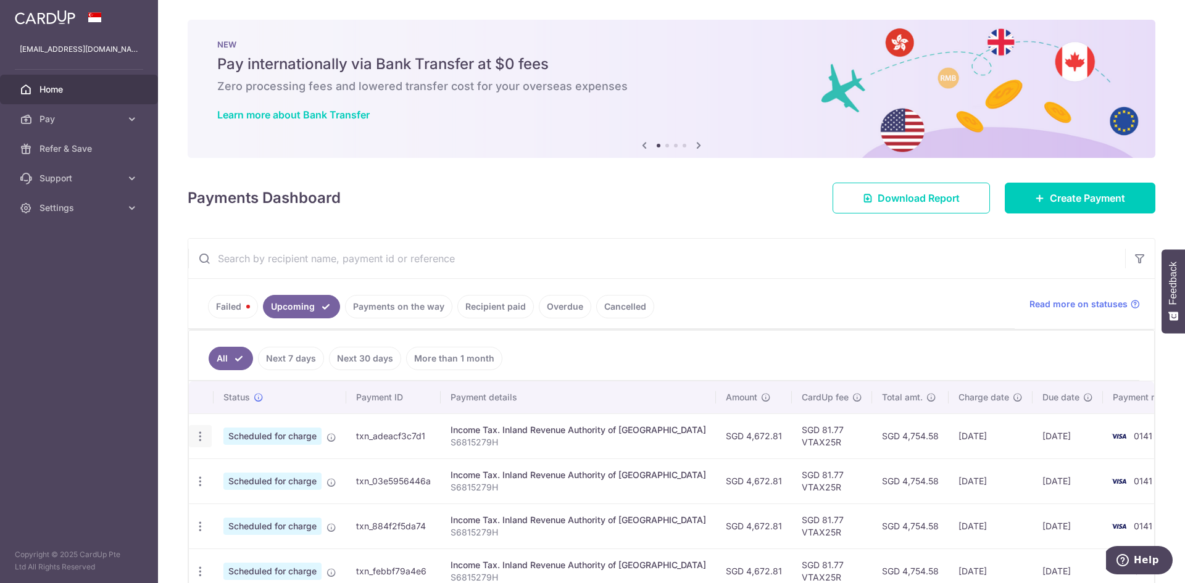
click at [202, 439] on icon "button" at bounding box center [200, 436] width 13 height 13
click at [239, 500] on span "Cancel payment" at bounding box center [266, 500] width 83 height 15
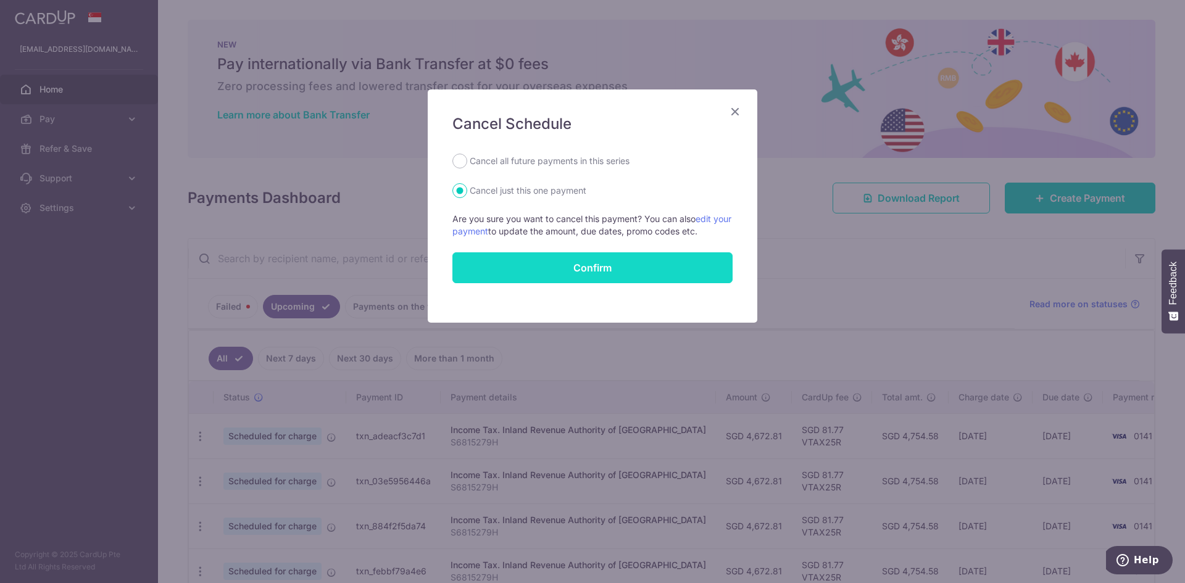
click at [611, 278] on button "Confirm" at bounding box center [592, 267] width 280 height 31
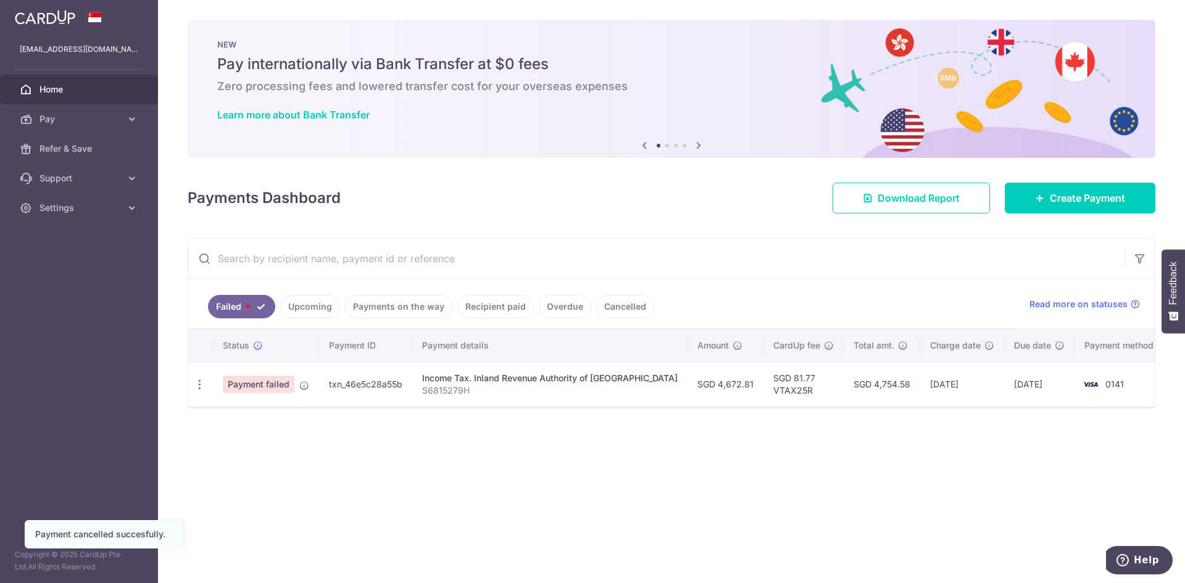
click at [310, 310] on link "Upcoming" at bounding box center [310, 306] width 60 height 23
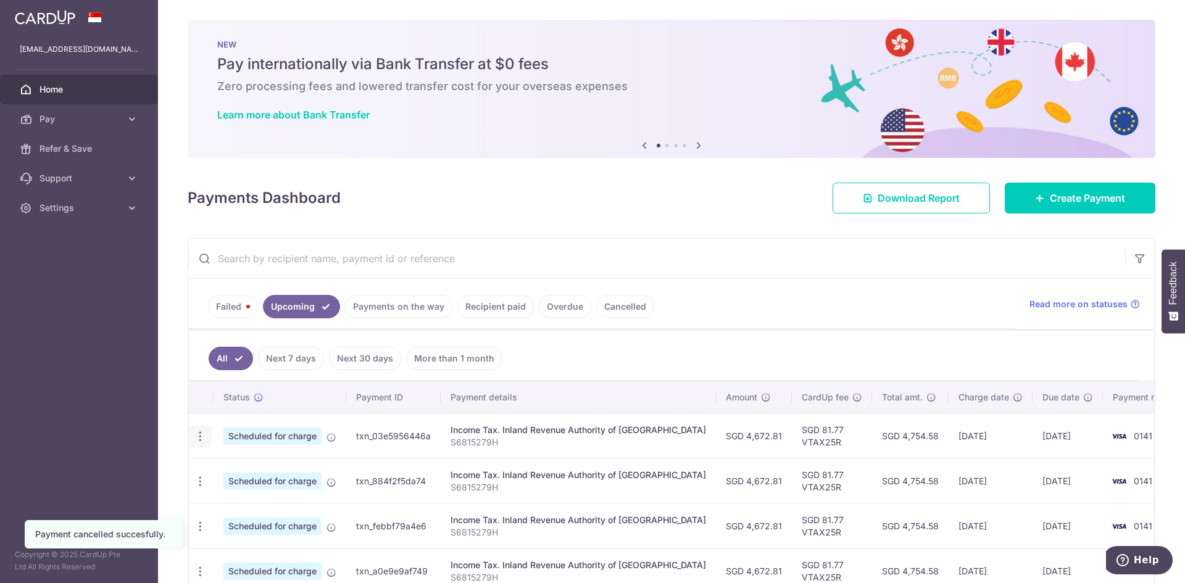
click at [204, 435] on icon "button" at bounding box center [200, 436] width 13 height 13
click at [267, 498] on span "Cancel payment" at bounding box center [266, 500] width 83 height 15
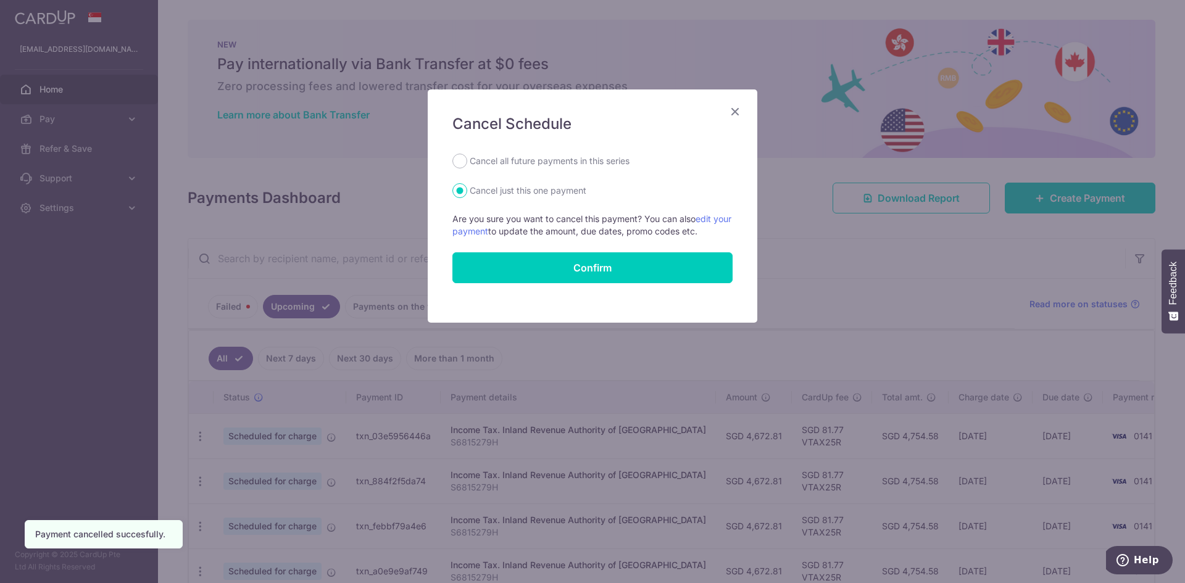
click at [508, 158] on label "Cancel all future payments in this series" at bounding box center [550, 161] width 160 height 15
click at [467, 158] on input "Cancel all future payments in this series" at bounding box center [459, 161] width 15 height 15
radio input "true"
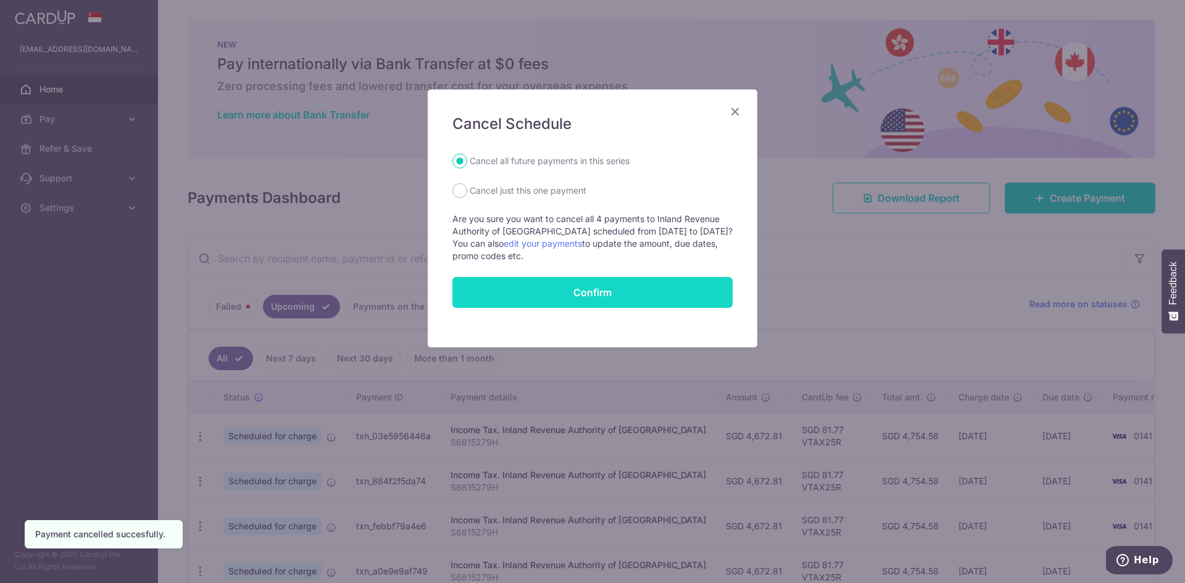
click at [557, 289] on button "Confirm" at bounding box center [592, 292] width 280 height 31
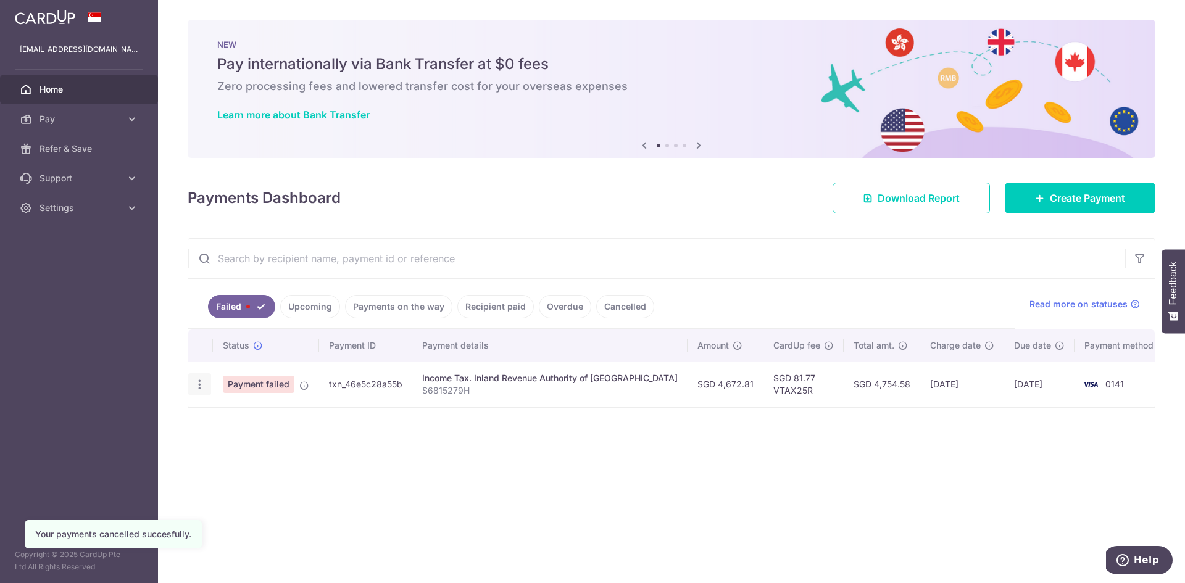
click at [200, 386] on icon "button" at bounding box center [199, 384] width 13 height 13
click at [486, 433] on div "Status Payment ID Payment details Amount CardUp fee Total amt. Charge date Due …" at bounding box center [671, 392] width 967 height 124
